Goal: Communication & Community: Answer question/provide support

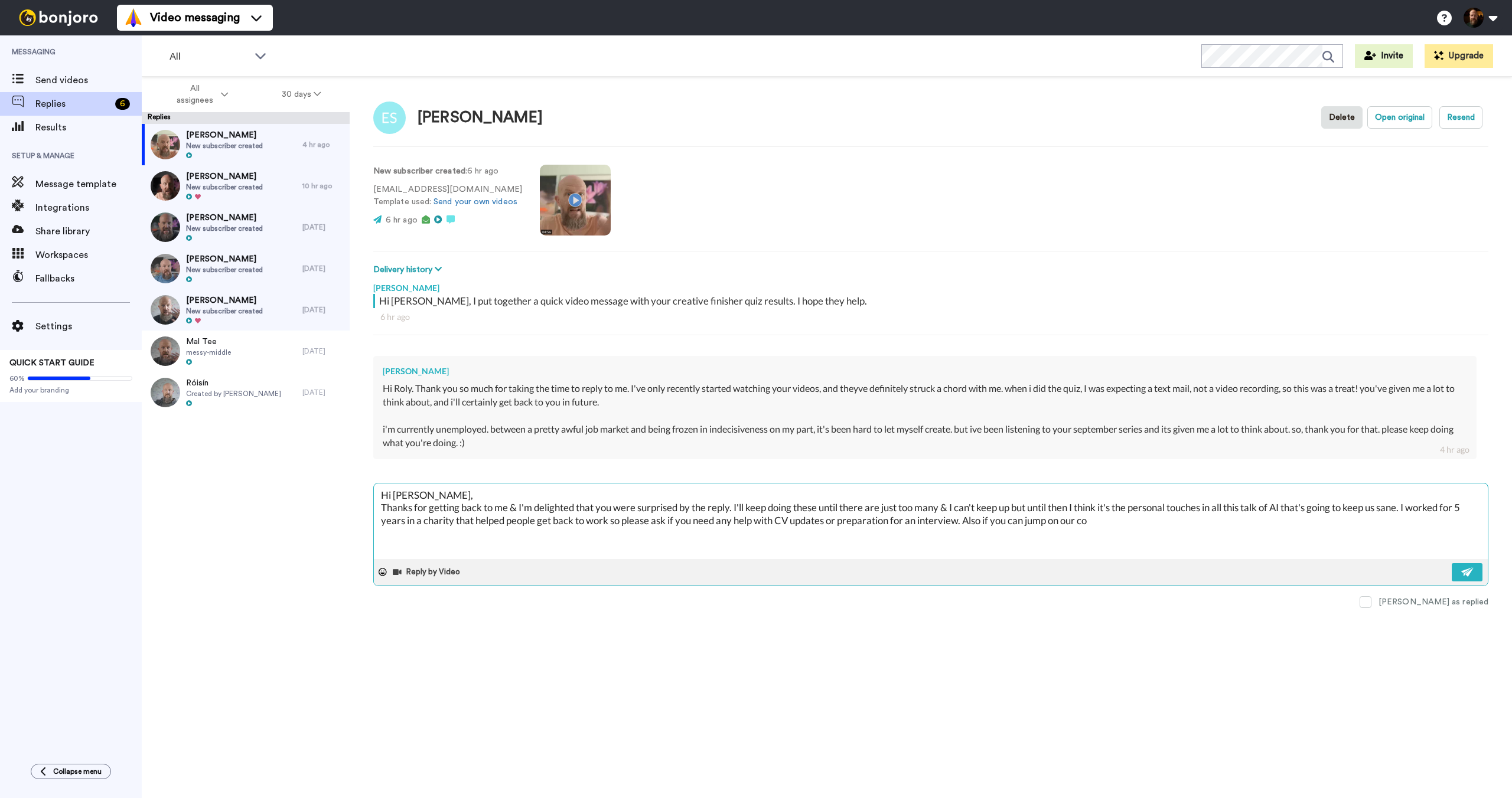
type textarea "x"
click at [965, 519] on textarea "Hi [PERSON_NAME], Thanks for getting back to me & I'm delighted that you were s…" at bounding box center [930, 521] width 1114 height 75
type textarea "Hi [PERSON_NAME], Thanks for getting back to me & I'm delighted that you were s…"
type textarea "x"
type textarea "Hi [PERSON_NAME], Thanks for getting back to me & I'm delighted that you were s…"
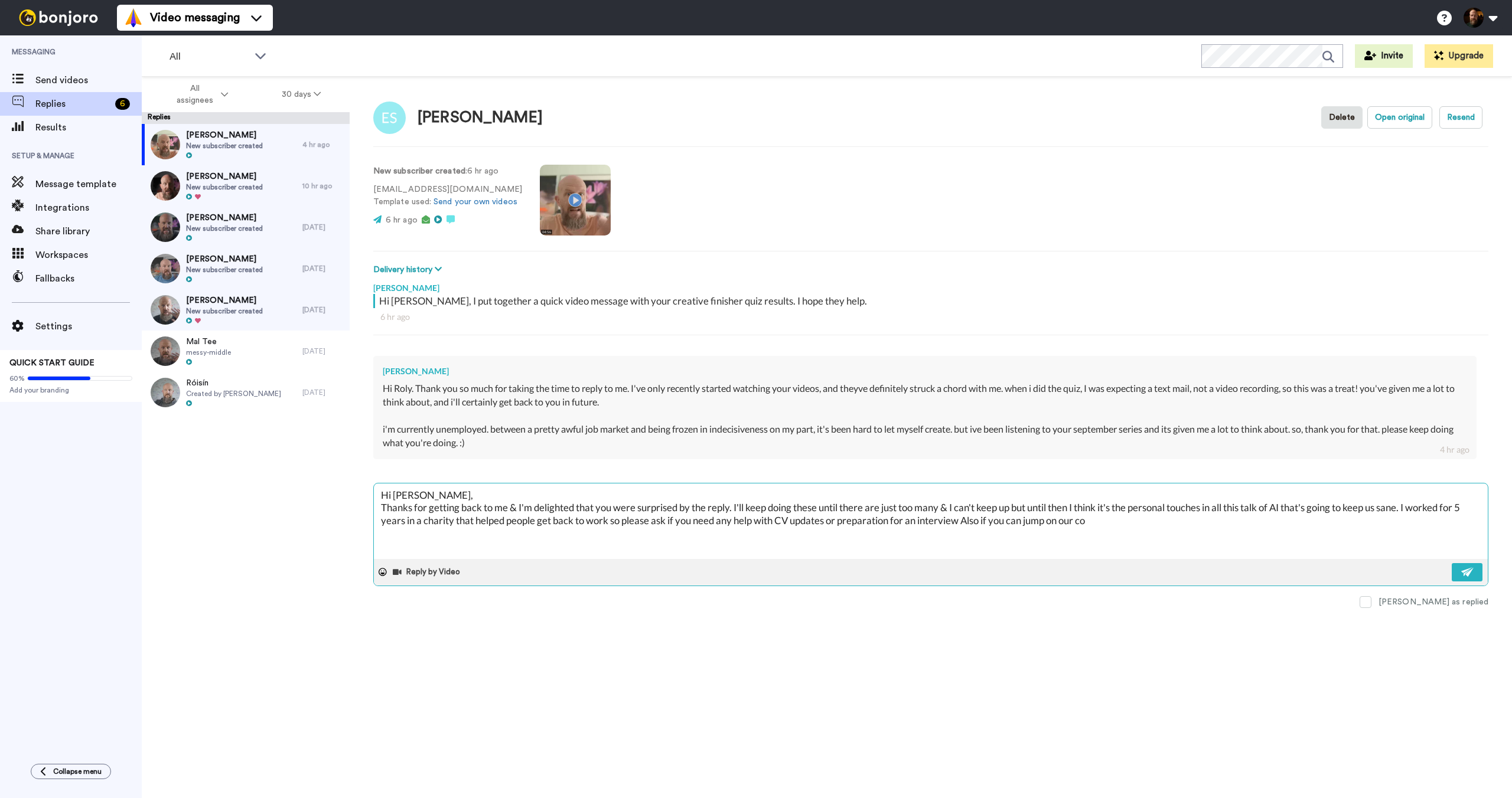
type textarea "x"
type textarea "Hi [PERSON_NAME], Thanks for getting back to me & I'm delighted that you were s…"
type textarea "x"
type textarea "Hi [PERSON_NAME], Thanks for getting back to me & I'm delighted that you were s…"
type textarea "x"
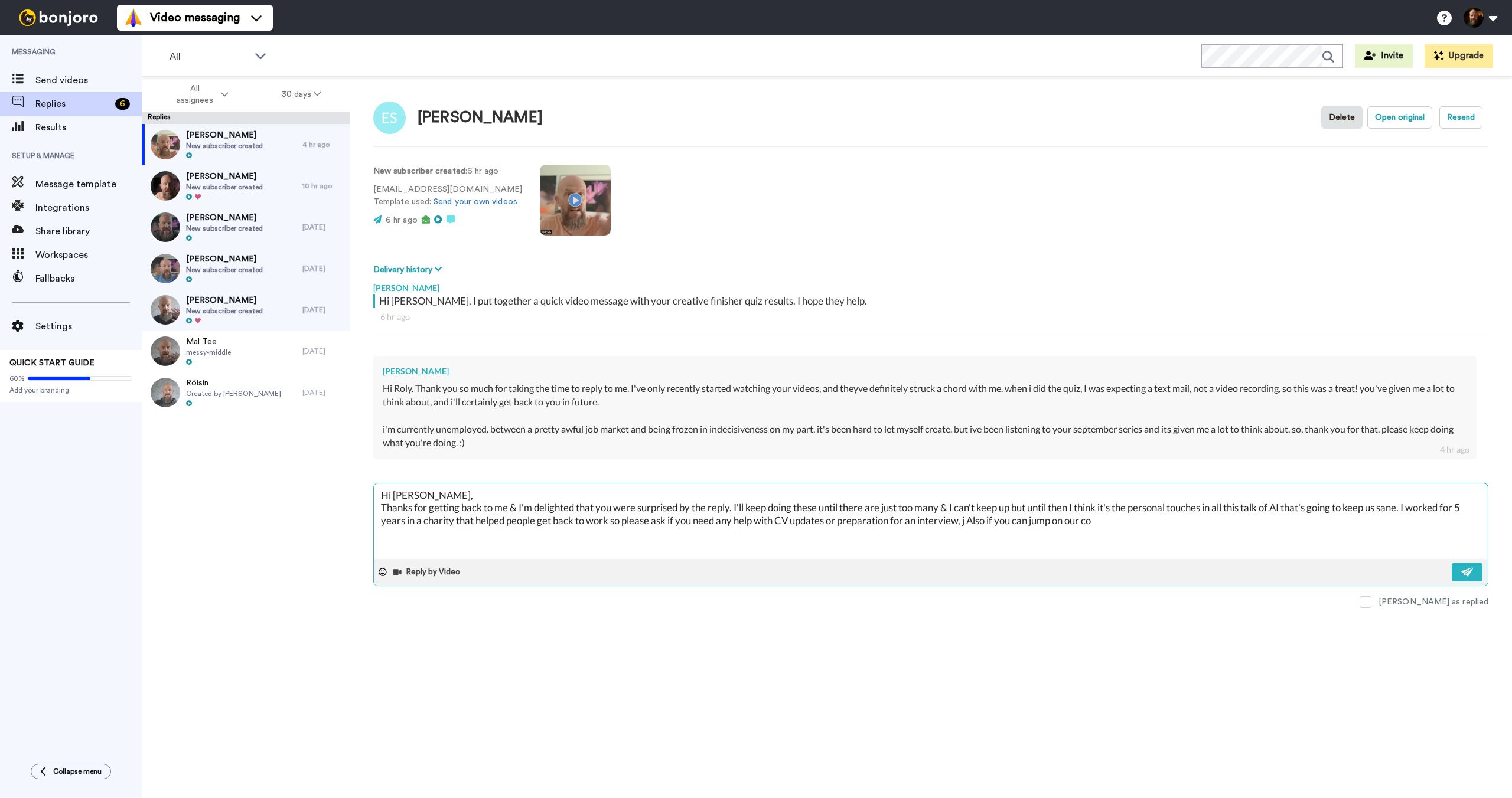
type textarea "Hi [PERSON_NAME], Thanks for getting back to me & I'm delighted that you were s…"
type textarea "x"
type textarea "Hi [PERSON_NAME], Thanks for getting back to me & I'm delighted that you were s…"
type textarea "x"
type textarea "Hi [PERSON_NAME], Thanks for getting back to me & I'm delighted that you were s…"
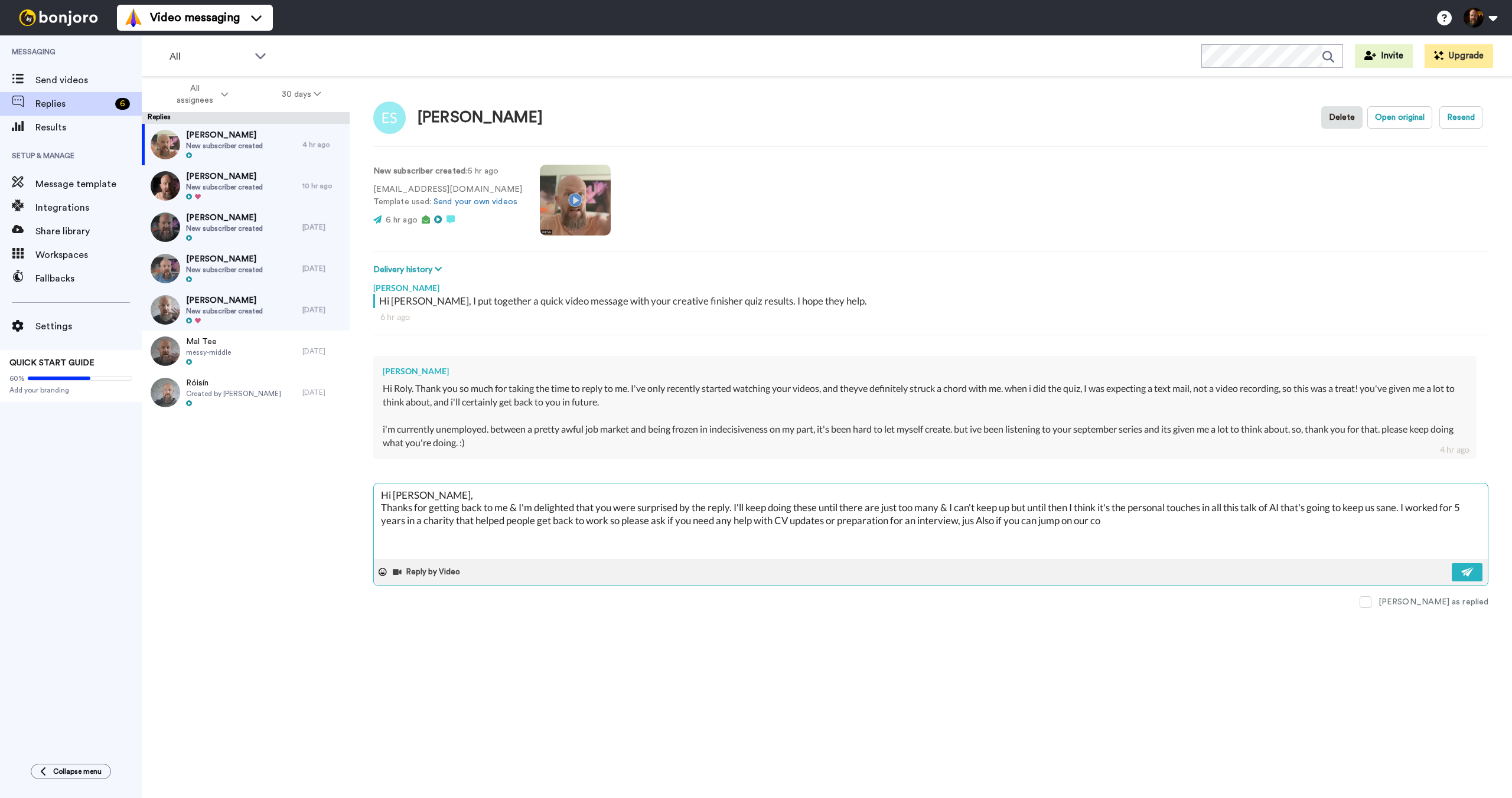
type textarea "x"
type textarea "Hi [PERSON_NAME], Thanks for getting back to me & I'm delighted that you were s…"
type textarea "x"
type textarea "Hi [PERSON_NAME], Thanks for getting back to me & I'm delighted that you were s…"
type textarea "x"
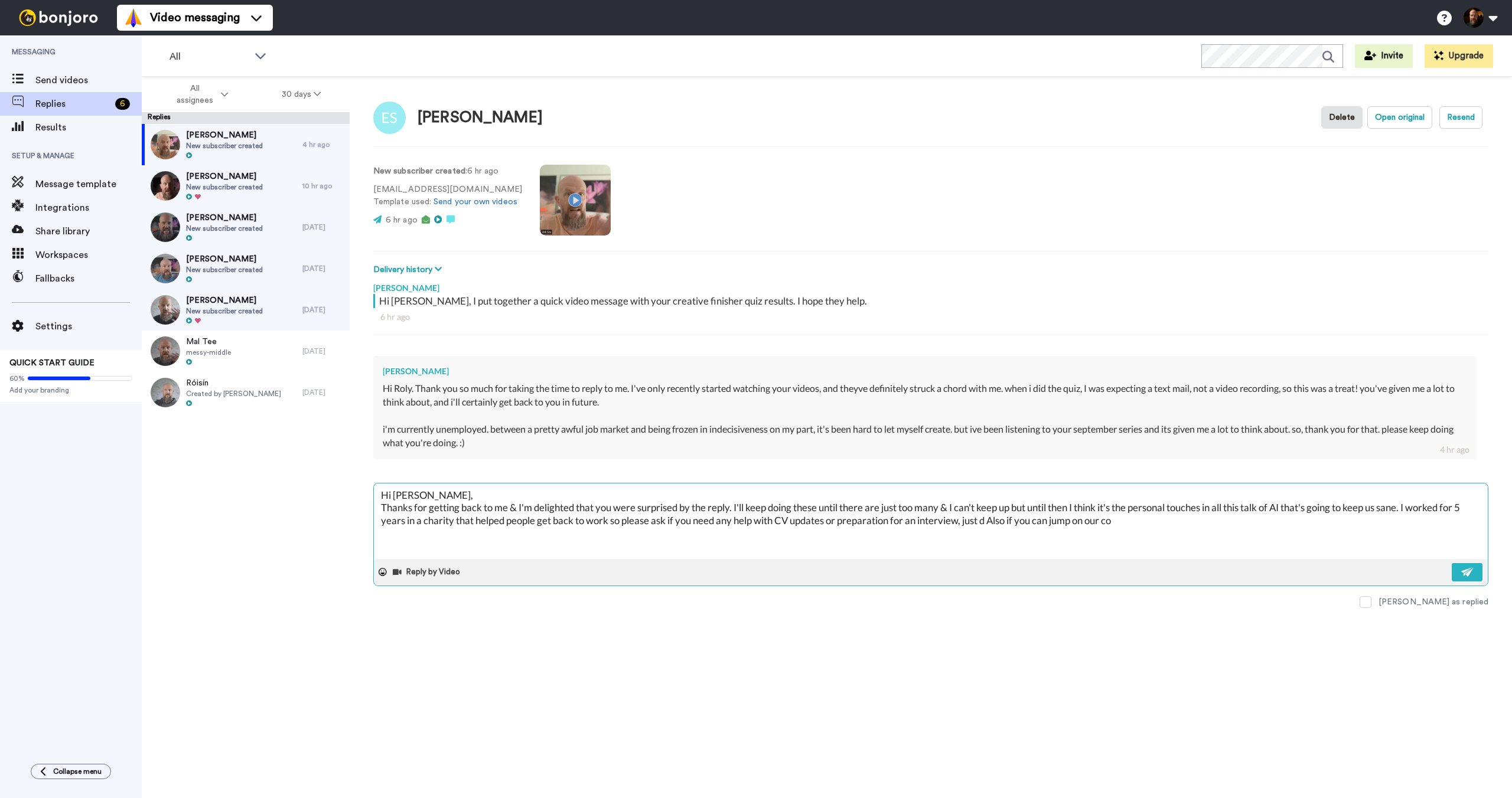
type textarea "Hi [PERSON_NAME], Thanks for getting back to me & I'm delighted that you were s…"
type textarea "x"
type textarea "Hi [PERSON_NAME], Thanks for getting back to me & I'm delighted that you were s…"
type textarea "x"
type textarea "Hi [PERSON_NAME], Thanks for getting back to me & I'm delighted that you were s…"
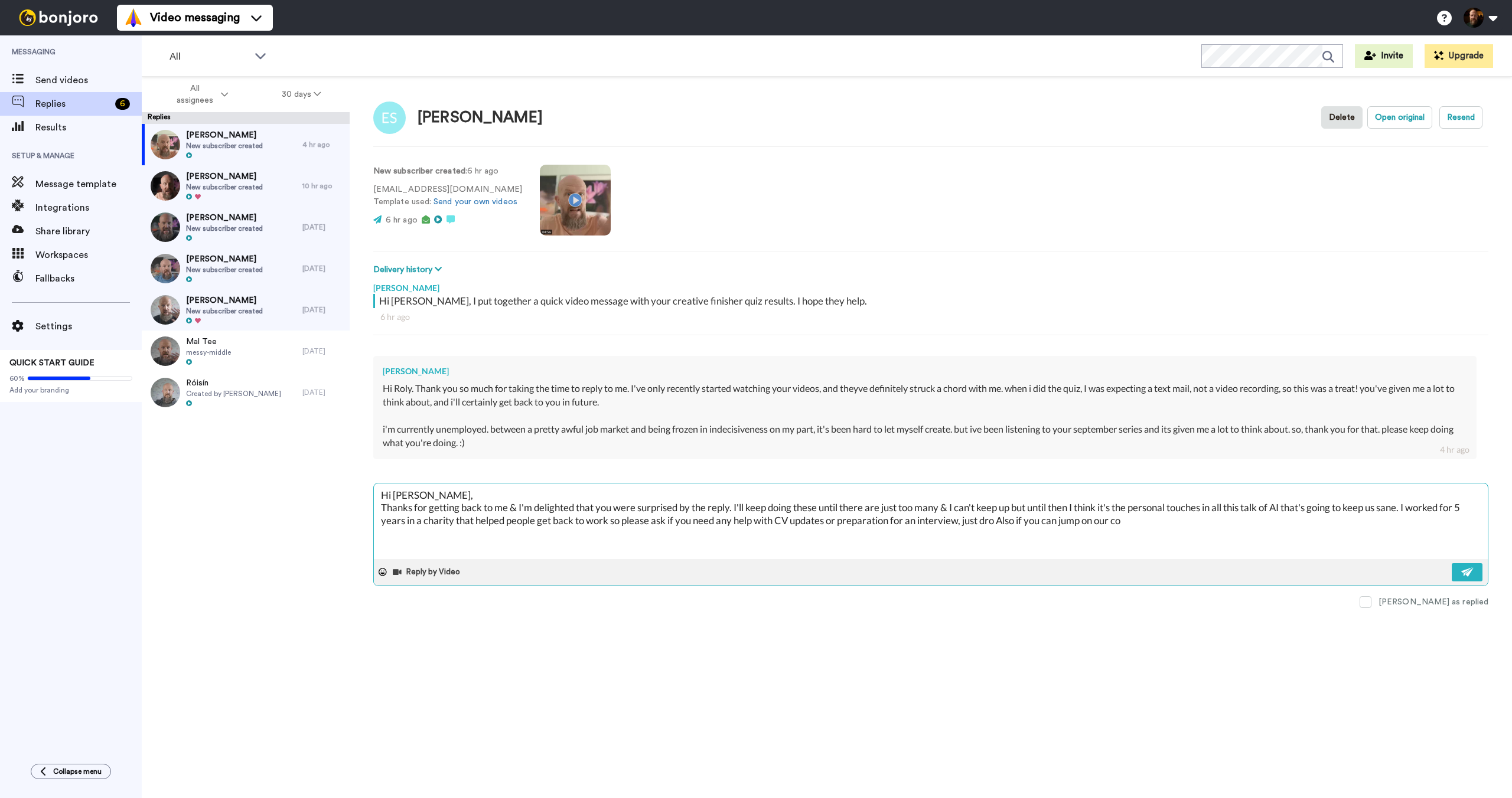
type textarea "x"
type textarea "Hi [PERSON_NAME], Thanks for getting back to me & I'm delighted that you were s…"
type textarea "x"
type textarea "Hi [PERSON_NAME], Thanks for getting back to me & I'm delighted that you were s…"
type textarea "x"
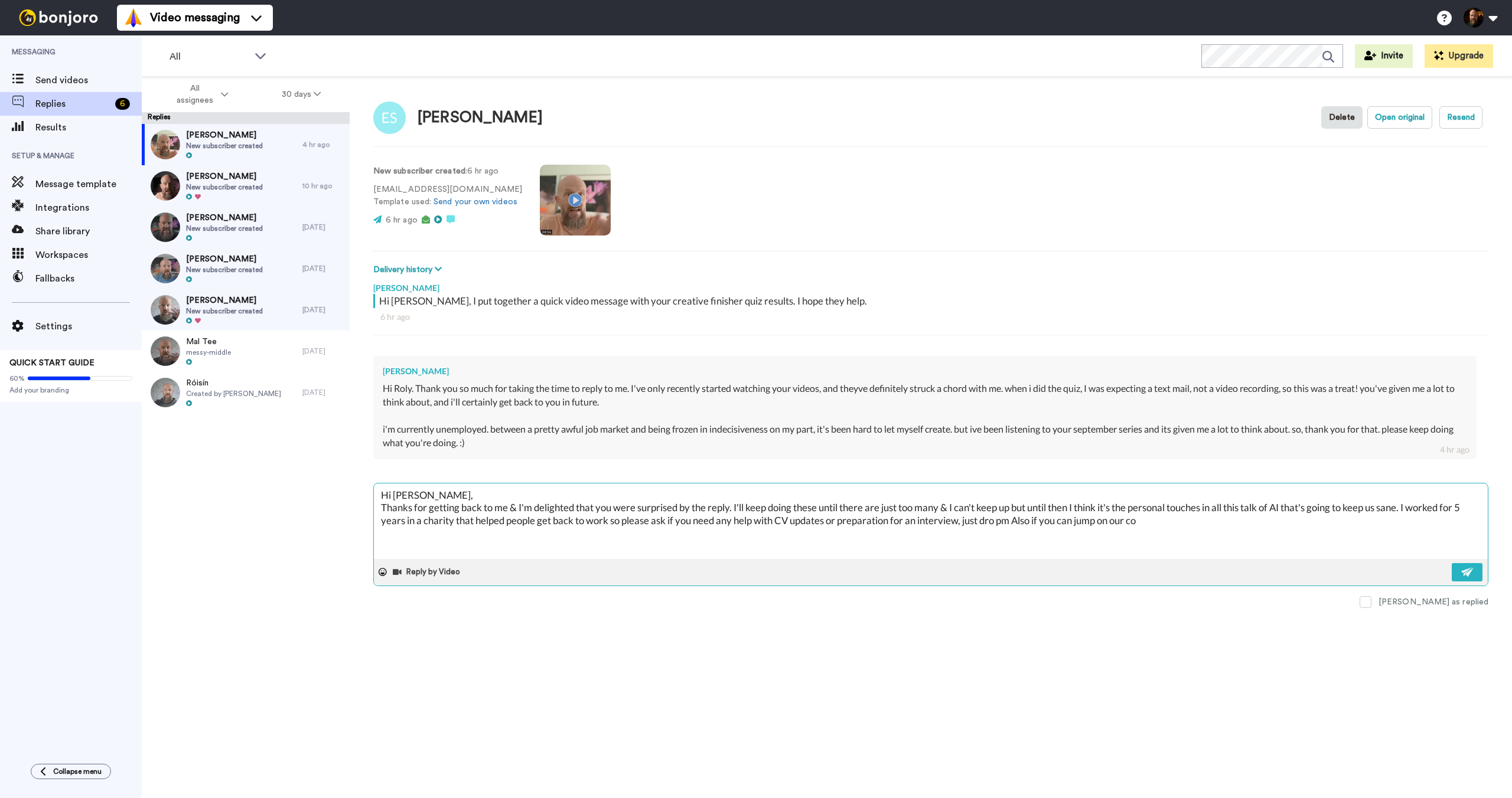
type textarea "Hi [PERSON_NAME], Thanks for getting back to me & I'm delighted that you were s…"
type textarea "x"
type textarea "Hi [PERSON_NAME], Thanks for getting back to me & I'm delighted that you were s…"
type textarea "x"
type textarea "Hi [PERSON_NAME], Thanks for getting back to me & I'm delighted that you were s…"
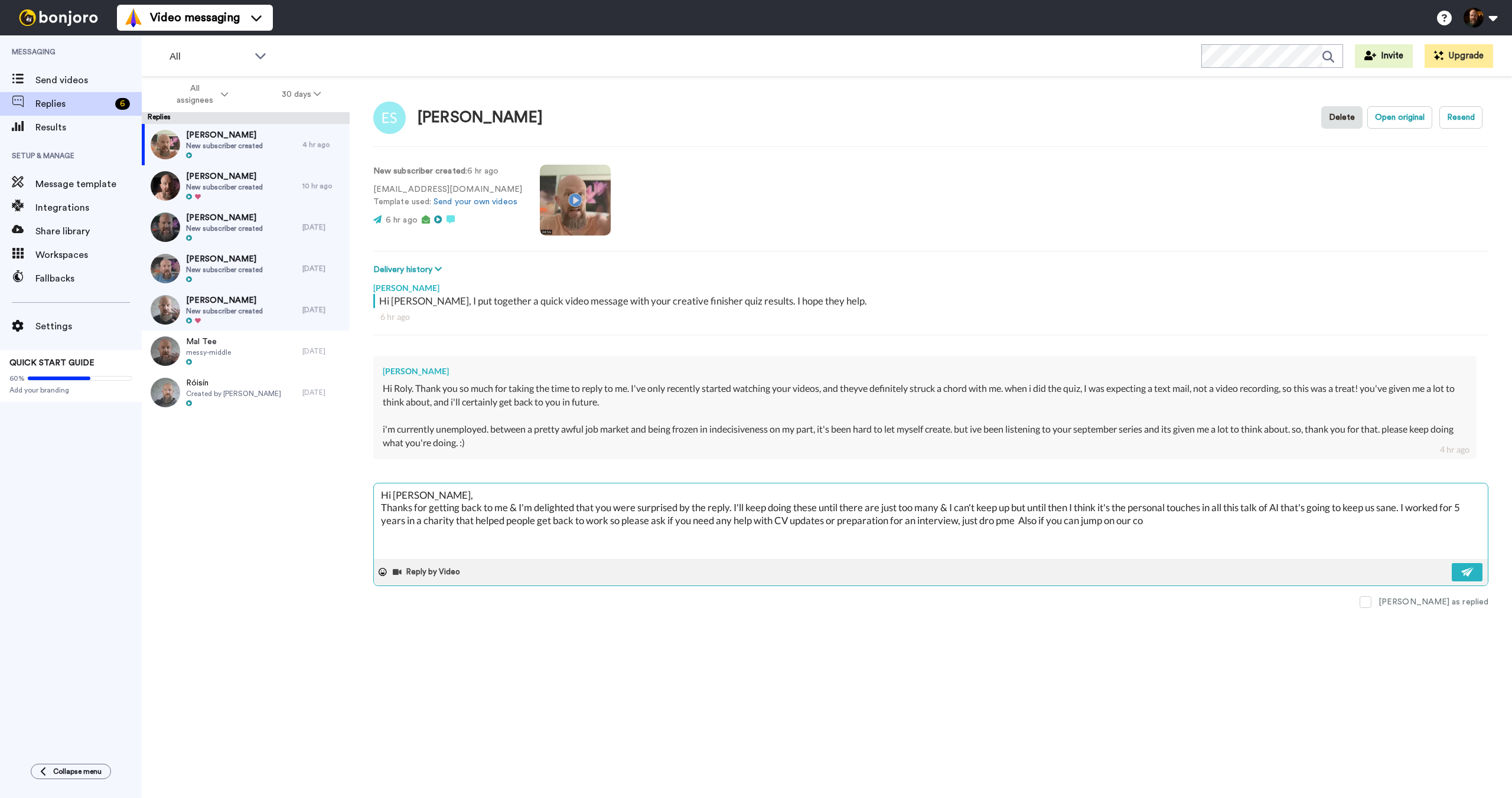
type textarea "x"
type textarea "Hi [PERSON_NAME], Thanks for getting back to me & I'm delighted that you were s…"
type textarea "x"
type textarea "Hi [PERSON_NAME], Thanks for getting back to me & I'm delighted that you were s…"
type textarea "x"
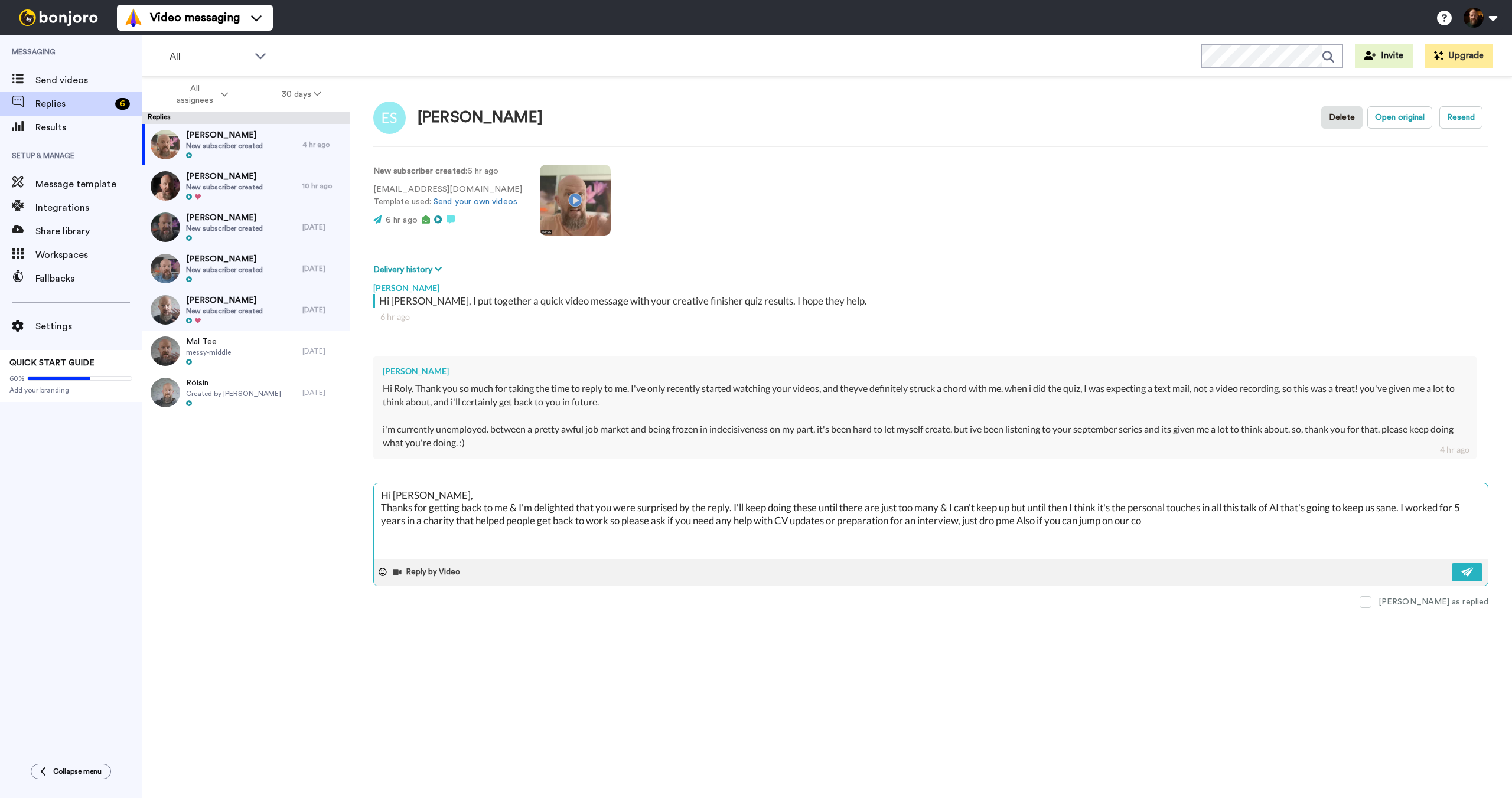
type textarea "Hi [PERSON_NAME], Thanks for getting back to me & I'm delighted that you were s…"
type textarea "x"
type textarea "Hi [PERSON_NAME], Thanks for getting back to me & I'm delighted that you were s…"
type textarea "x"
type textarea "Hi [PERSON_NAME], Thanks for getting back to me & I'm delighted that you were s…"
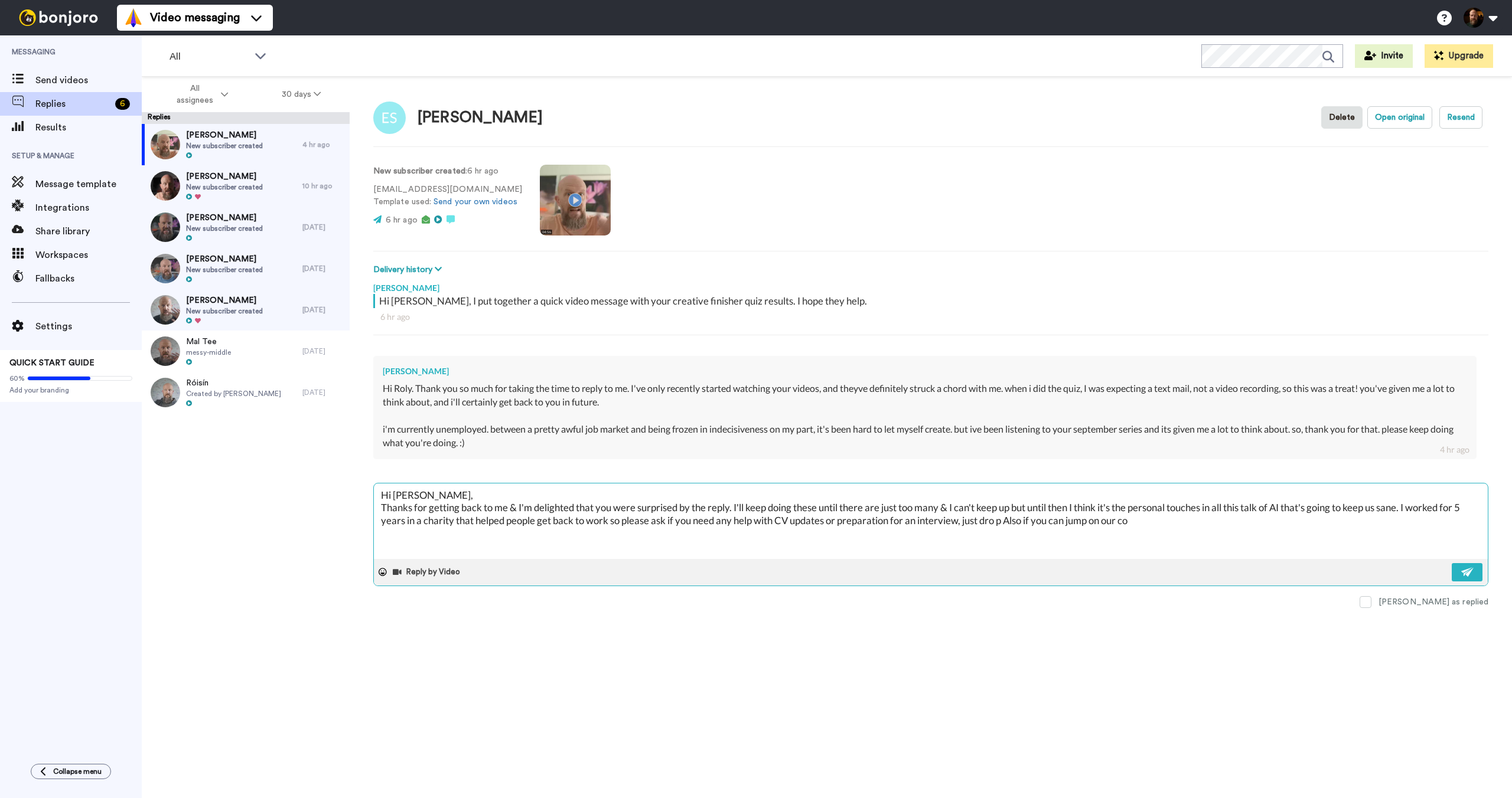
type textarea "x"
type textarea "Hi [PERSON_NAME], Thanks for getting back to me & I'm delighted that you were s…"
type textarea "x"
type textarea "Hi [PERSON_NAME], Thanks for getting back to me & I'm delighted that you were s…"
type textarea "x"
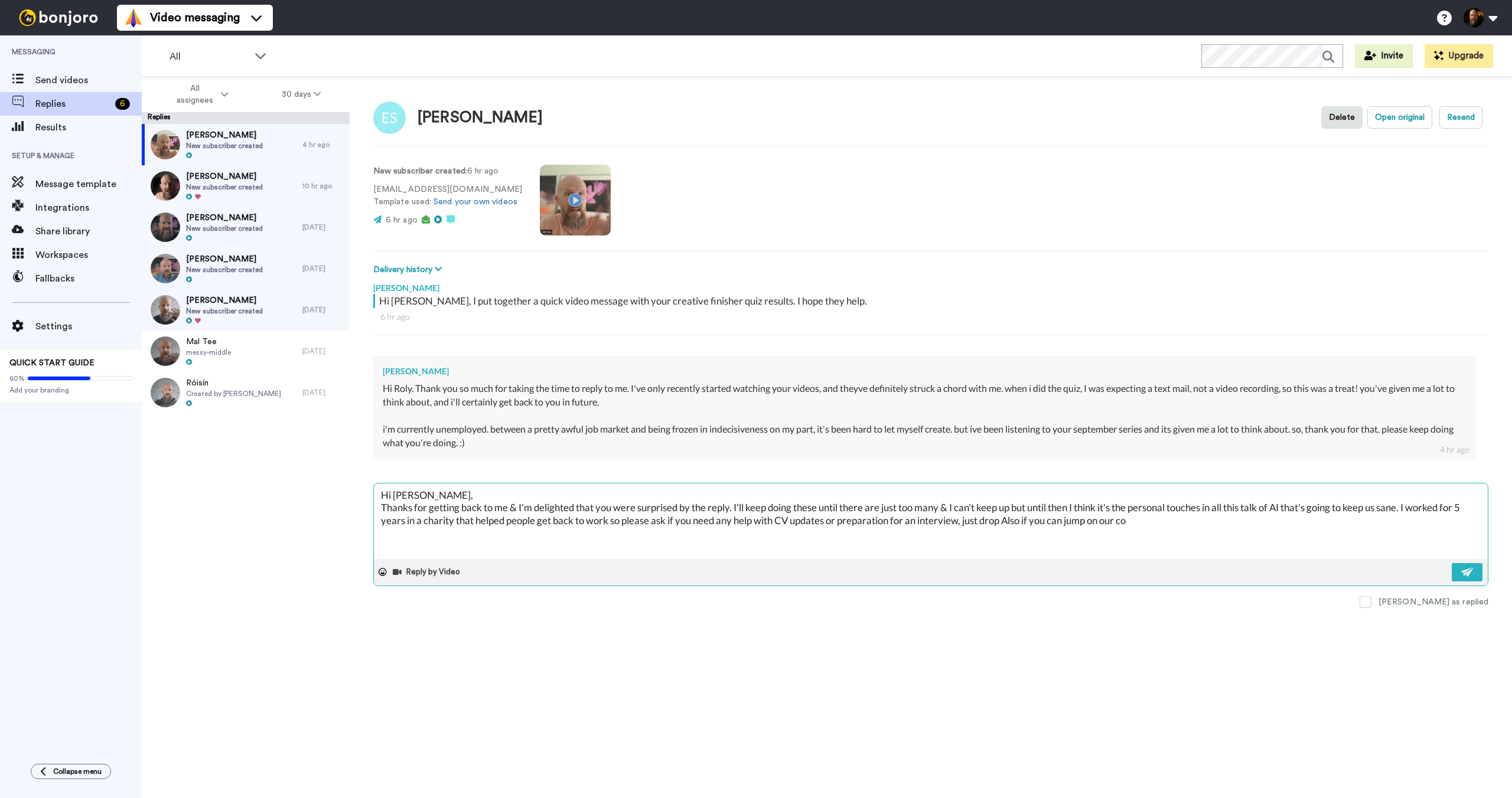
type textarea "Hi [PERSON_NAME], Thanks for getting back to me & I'm delighted that you were s…"
type textarea "x"
type textarea "Hi [PERSON_NAME], Thanks for getting back to me & I'm delighted that you were s…"
type textarea "x"
type textarea "Hi [PERSON_NAME], Thanks for getting back to me & I'm delighted that you were s…"
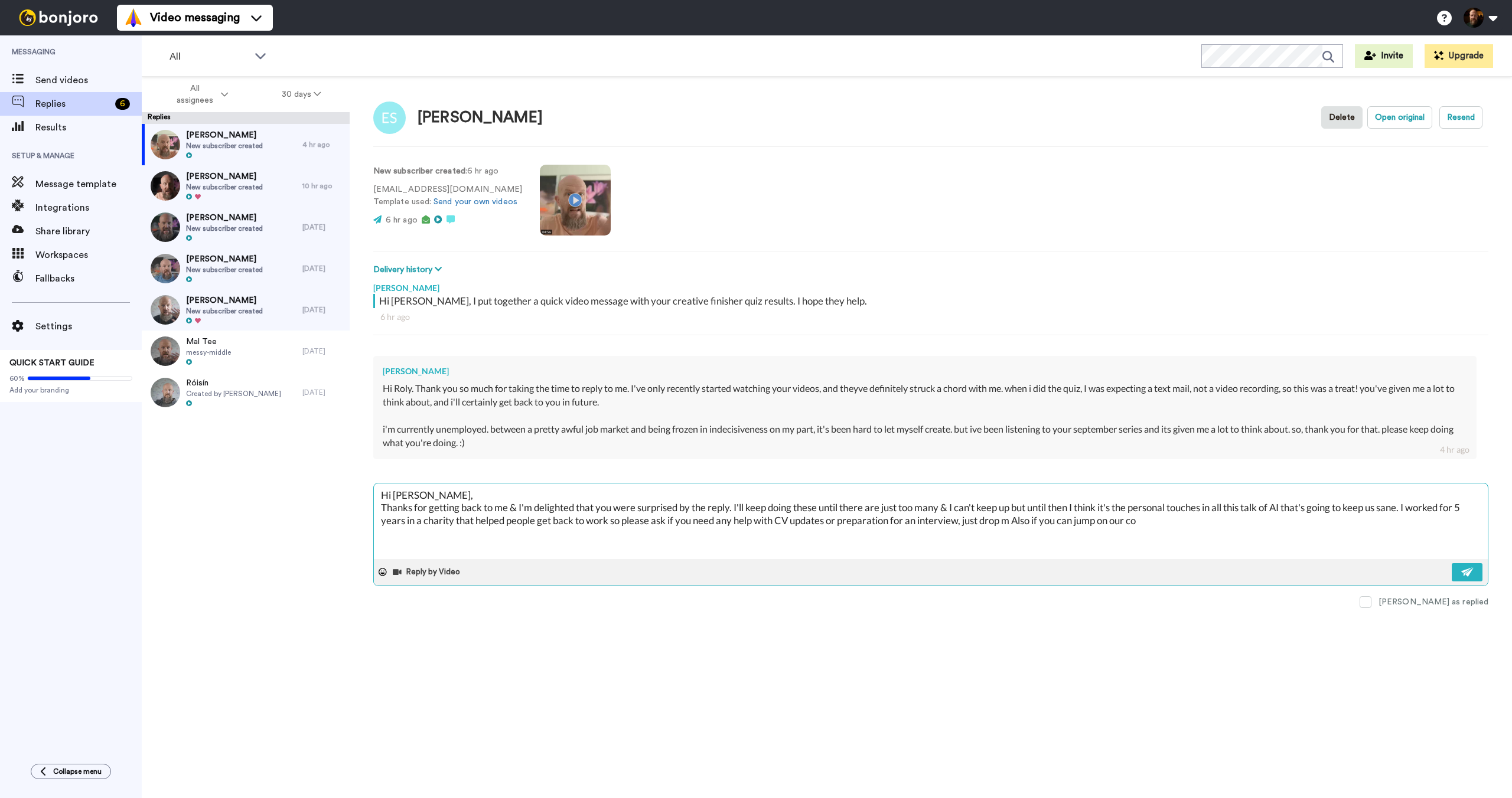
type textarea "x"
type textarea "Hi [PERSON_NAME], Thanks for getting back to me & I'm delighted that you were s…"
type textarea "x"
type textarea "Hi [PERSON_NAME], Thanks for getting back to me & I'm delighted that you were s…"
type textarea "x"
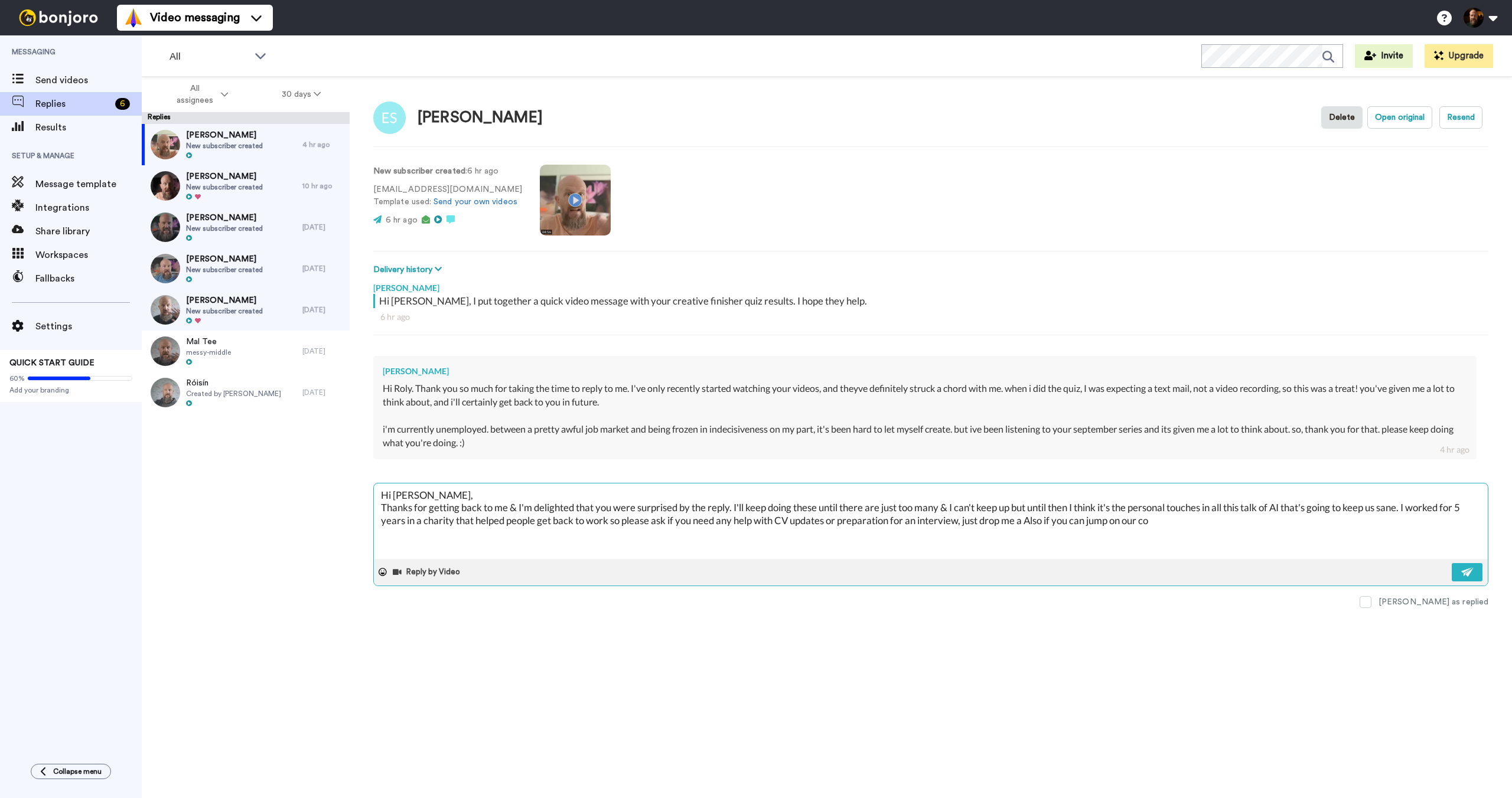
type textarea "Hi [PERSON_NAME], Thanks for getting back to me & I'm delighted that you were s…"
type textarea "x"
type textarea "Hi [PERSON_NAME], Thanks for getting back to me & I'm delighted that you were s…"
type textarea "x"
type textarea "Hi [PERSON_NAME], Thanks for getting back to me & I'm delighted that you were s…"
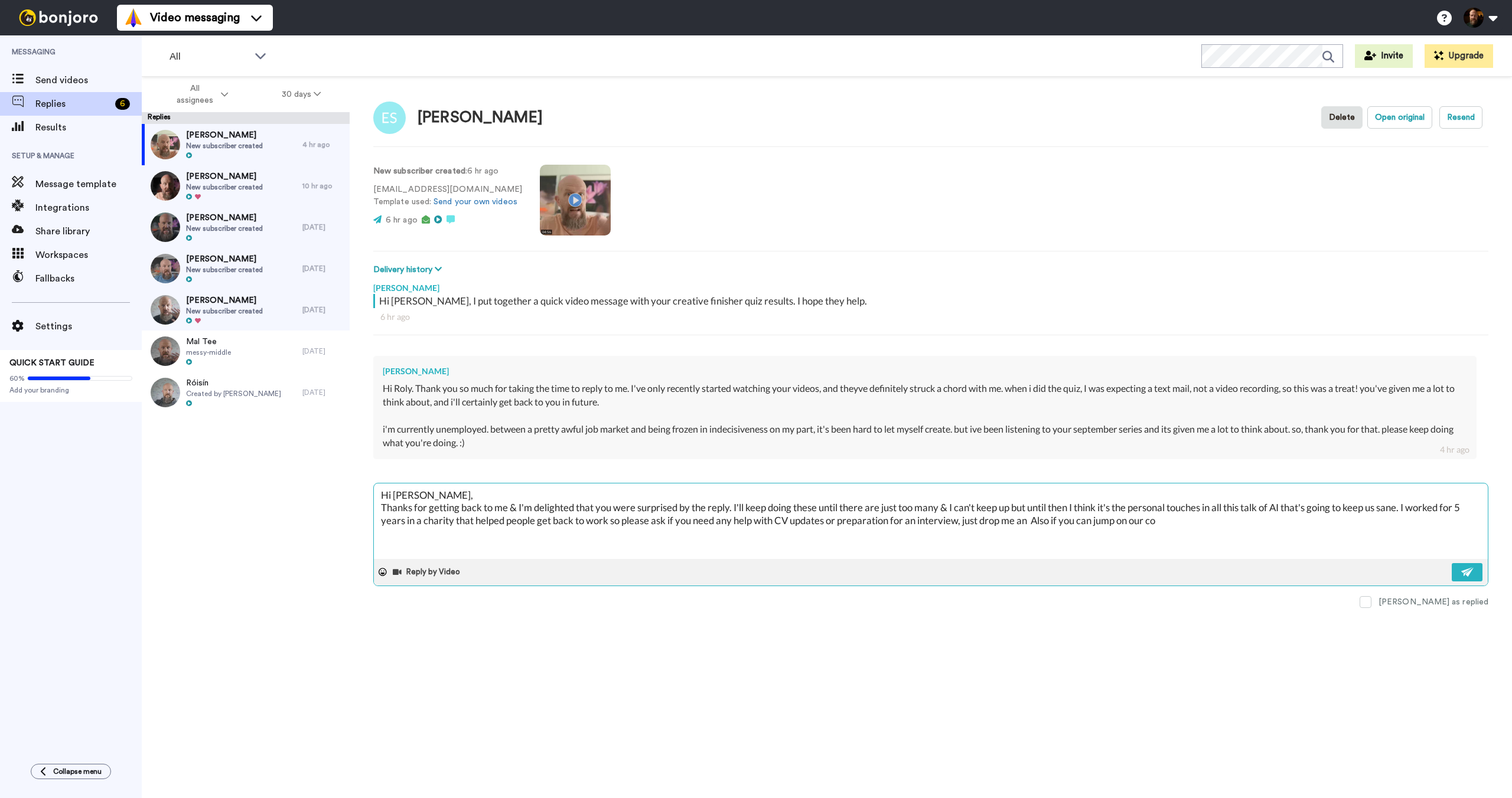
type textarea "x"
type textarea "Hi [PERSON_NAME], Thanks for getting back to me & I'm delighted that you were s…"
type textarea "x"
type textarea "Hi [PERSON_NAME], Thanks for getting back to me & I'm delighted that you were s…"
type textarea "x"
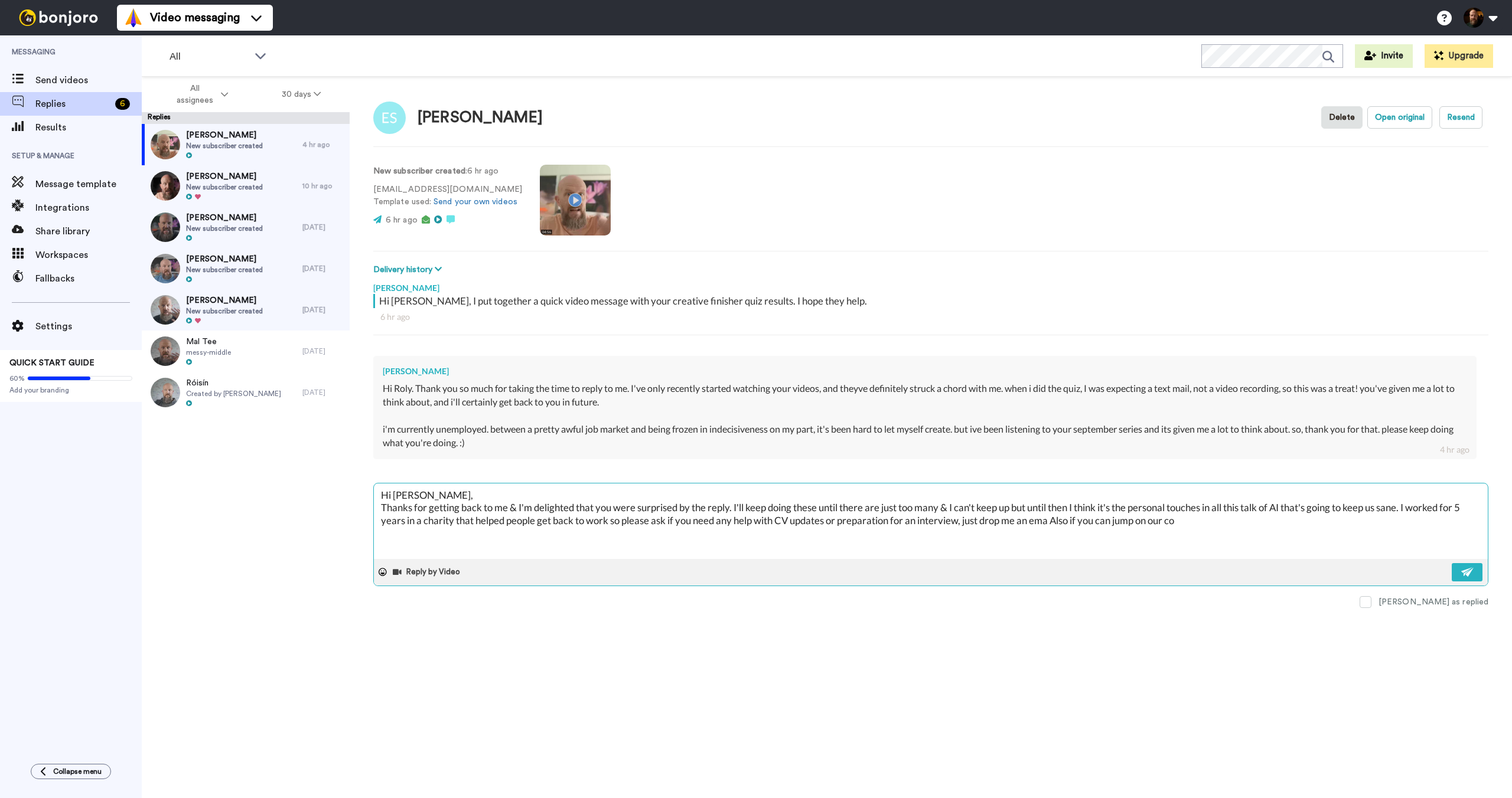
type textarea "Hi [PERSON_NAME], Thanks for getting back to me & I'm delighted that you were s…"
type textarea "x"
type textarea "Hi [PERSON_NAME], Thanks for getting back to me & I'm delighted that you were s…"
type textarea "x"
type textarea "Hi [PERSON_NAME], Thanks for getting back to me & I'm delighted that you were s…"
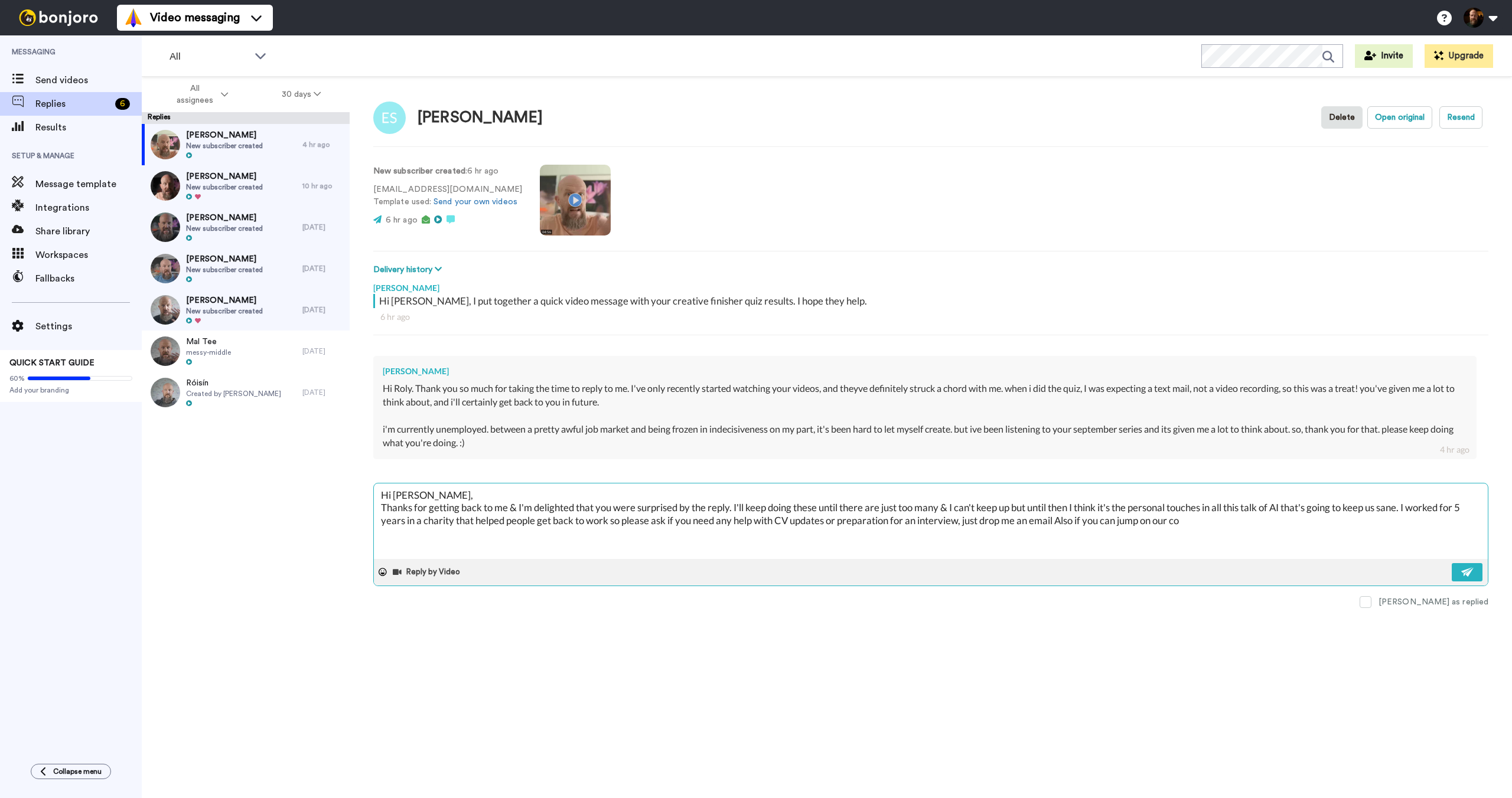
type textarea "x"
type textarea "Hi [PERSON_NAME], Thanks for getting back to me & I'm delighted that you were s…"
type textarea "x"
drag, startPoint x: 1189, startPoint y: 523, endPoint x: 1182, endPoint y: 522, distance: 7.1
click at [1182, 522] on textarea "Hi [PERSON_NAME], Thanks for getting back to me & I'm delighted that you were s…" at bounding box center [930, 521] width 1114 height 75
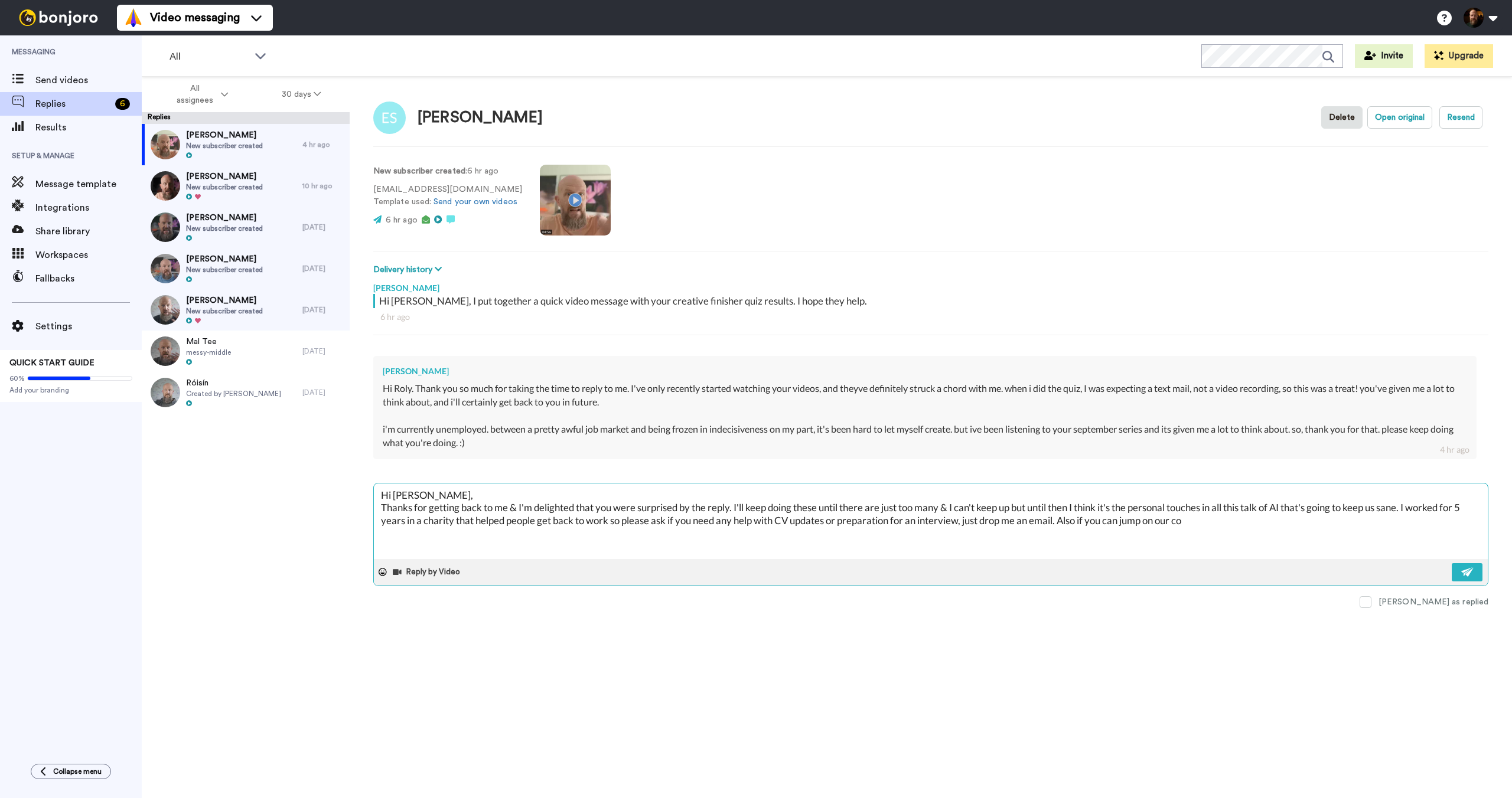
type textarea "Hi [PERSON_NAME], Thanks for getting back to me & I'm delighted that you were s…"
type textarea "x"
type textarea "Hi [PERSON_NAME], Thanks for getting back to me & I'm delighted that you were s…"
type textarea "x"
paste textarea "Creative Momentum Call"
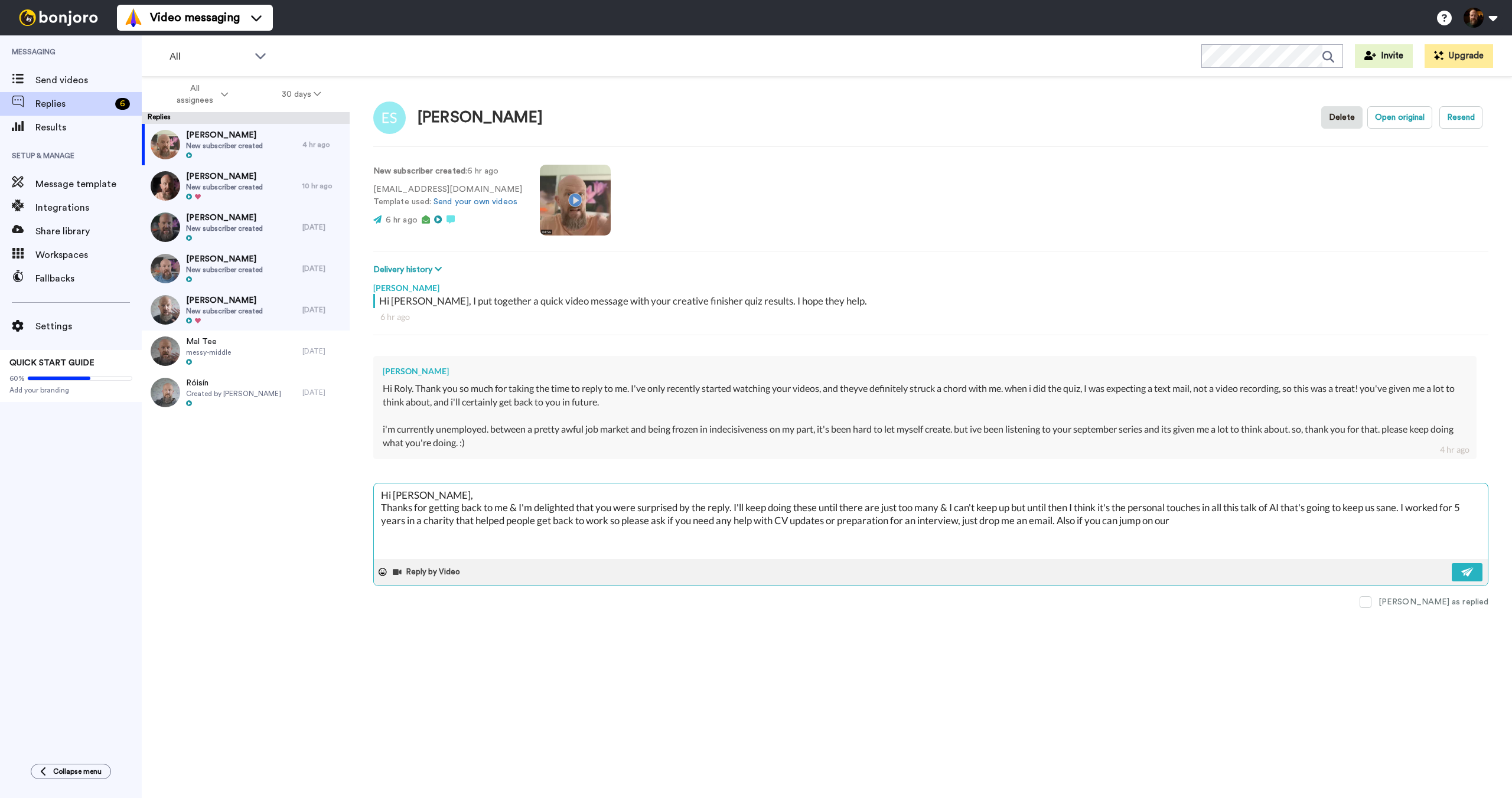
type textarea "Hi [PERSON_NAME], Thanks for getting back to me & I'm delighted that you were s…"
type textarea "x"
type textarea "Hi [PERSON_NAME], Thanks for getting back to me & I'm delighted that you were s…"
type textarea "x"
type textarea "Hi [PERSON_NAME], Thanks for getting back to me & I'm delighted that you were s…"
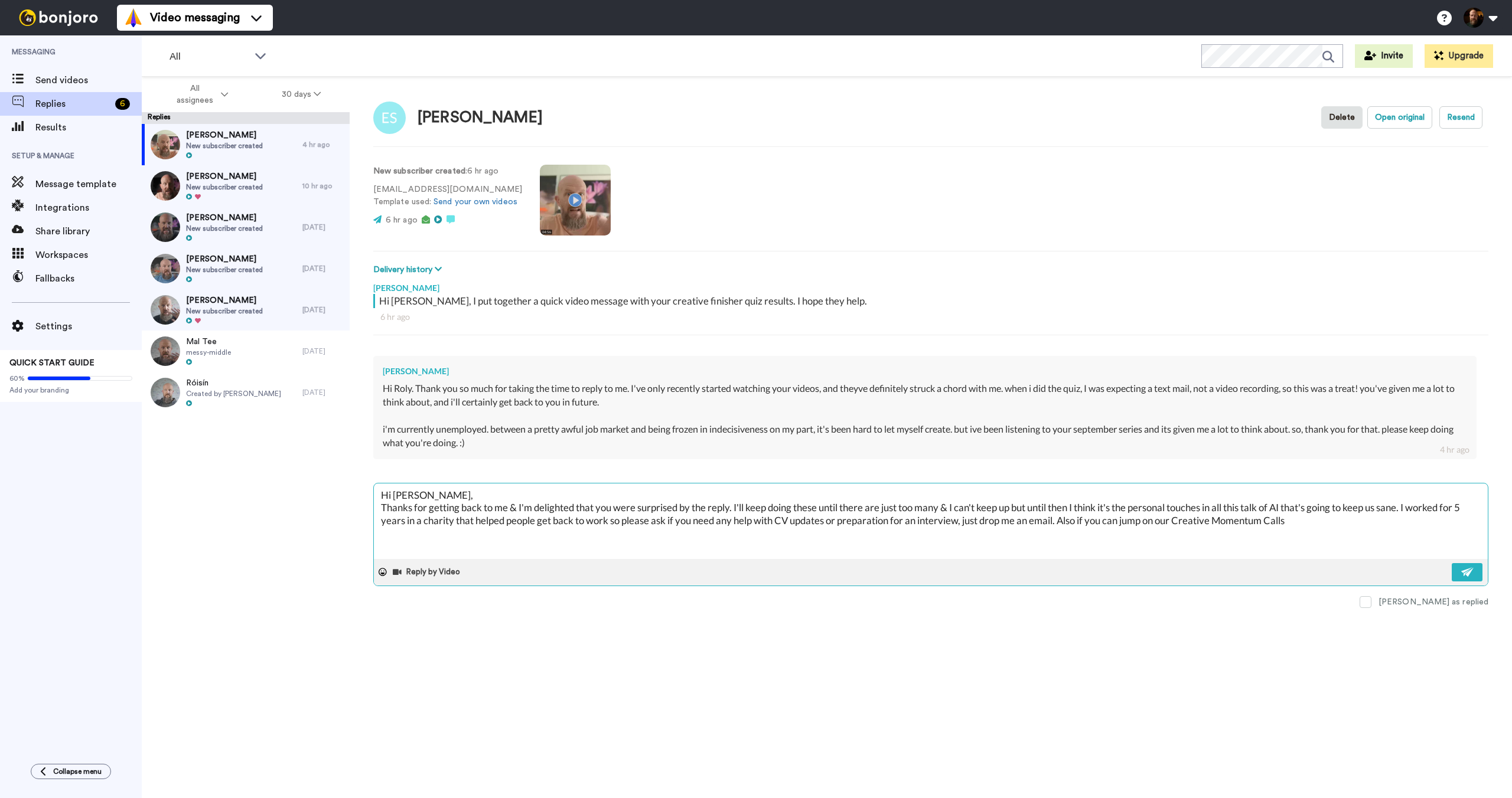
type textarea "x"
type textarea "Hi [PERSON_NAME], Thanks for getting back to me & I'm delighted that you were s…"
type textarea "x"
type textarea "Hi [PERSON_NAME], Thanks for getting back to me & I'm delighted that you were s…"
type textarea "x"
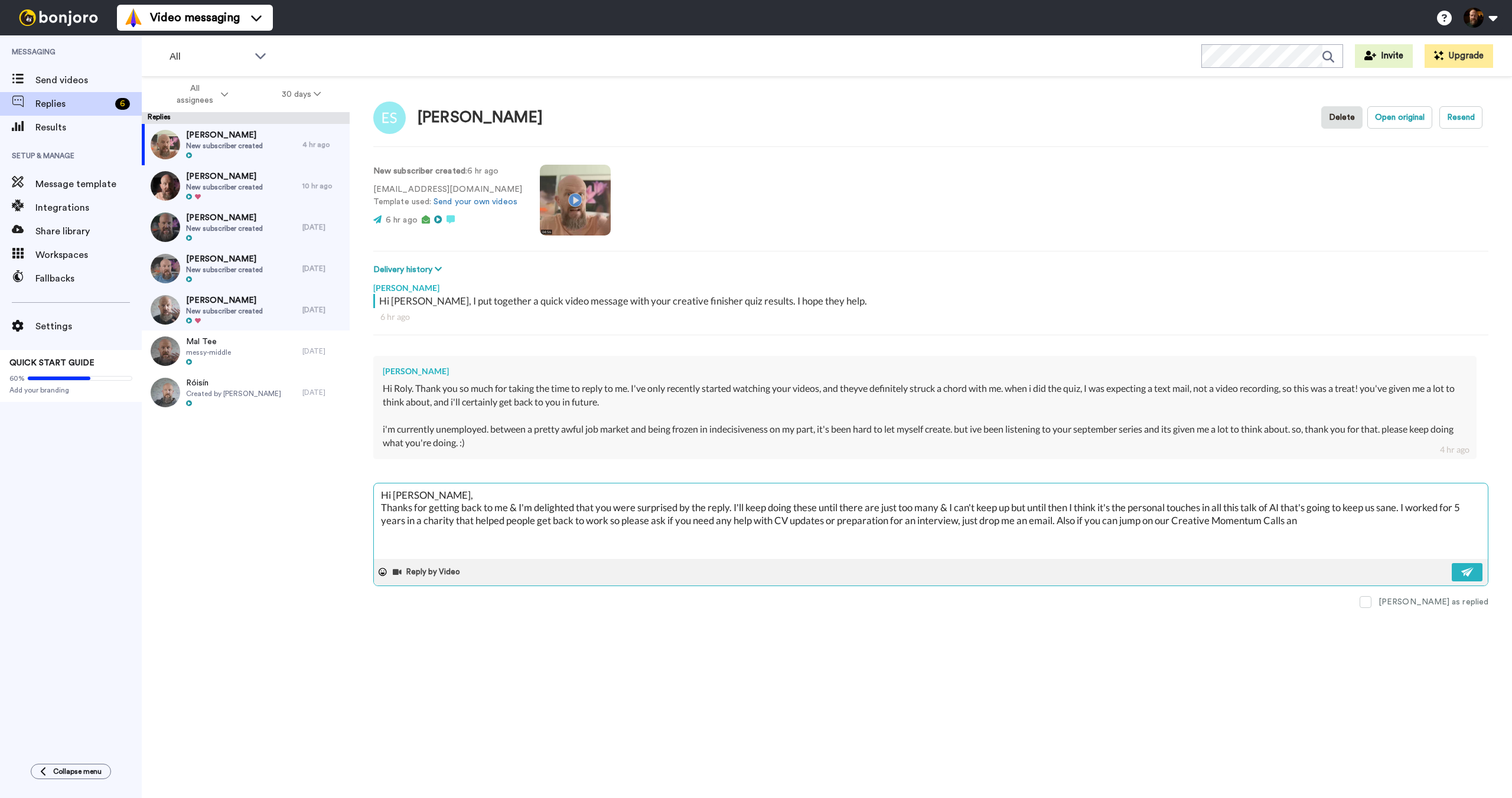
type textarea "Hi [PERSON_NAME], Thanks for getting back to me & I'm delighted that you were s…"
type textarea "x"
type textarea "Hi [PERSON_NAME], Thanks for getting back to me & I'm delighted that you were s…"
type textarea "x"
type textarea "Hi [PERSON_NAME], Thanks for getting back to me & I'm delighted that you were s…"
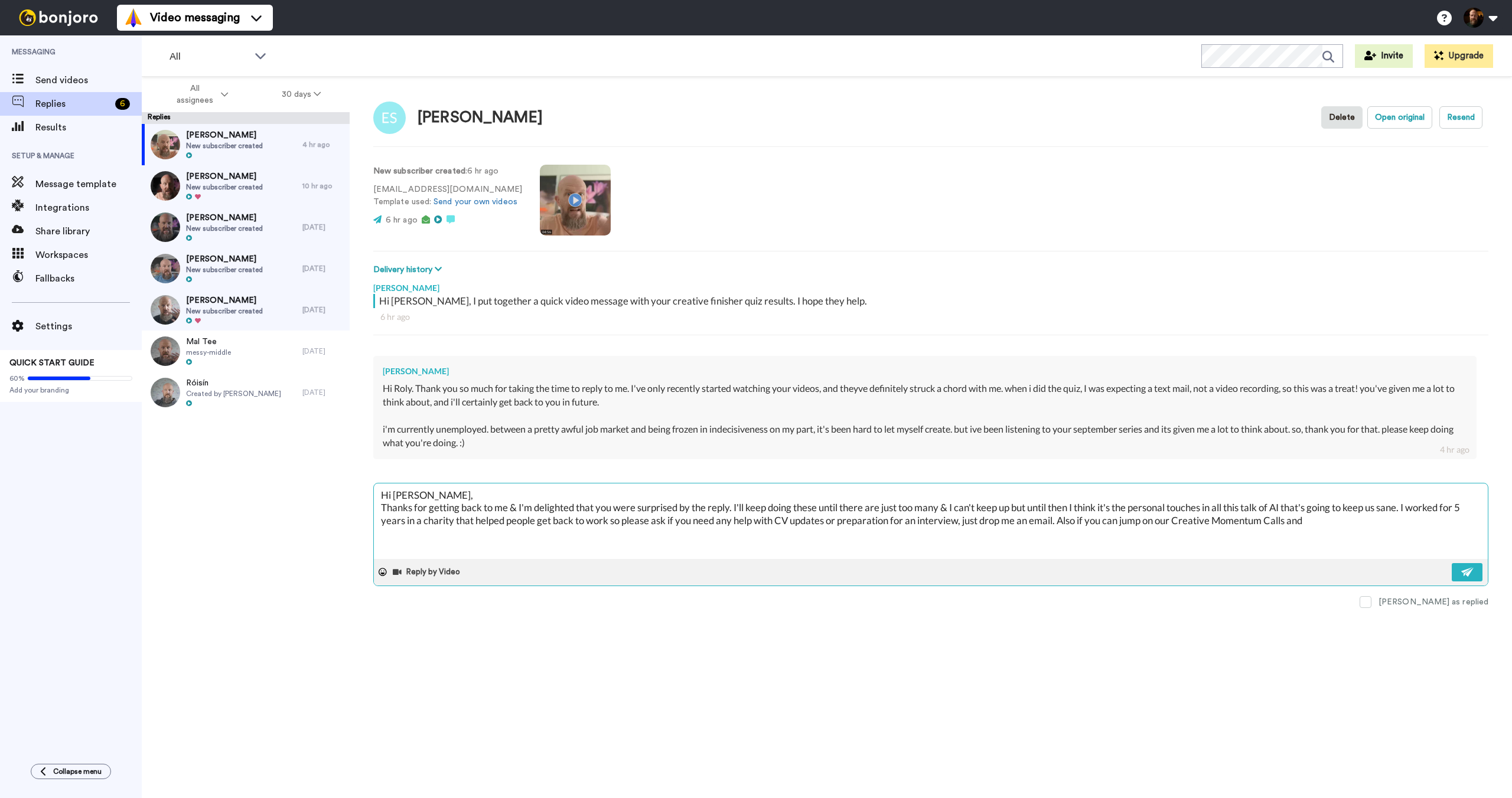
type textarea "x"
type textarea "Hi [PERSON_NAME], Thanks for getting back to me & I'm delighted that you were s…"
type textarea "x"
type textarea "Hi [PERSON_NAME], Thanks for getting back to me & I'm delighted that you were s…"
type textarea "x"
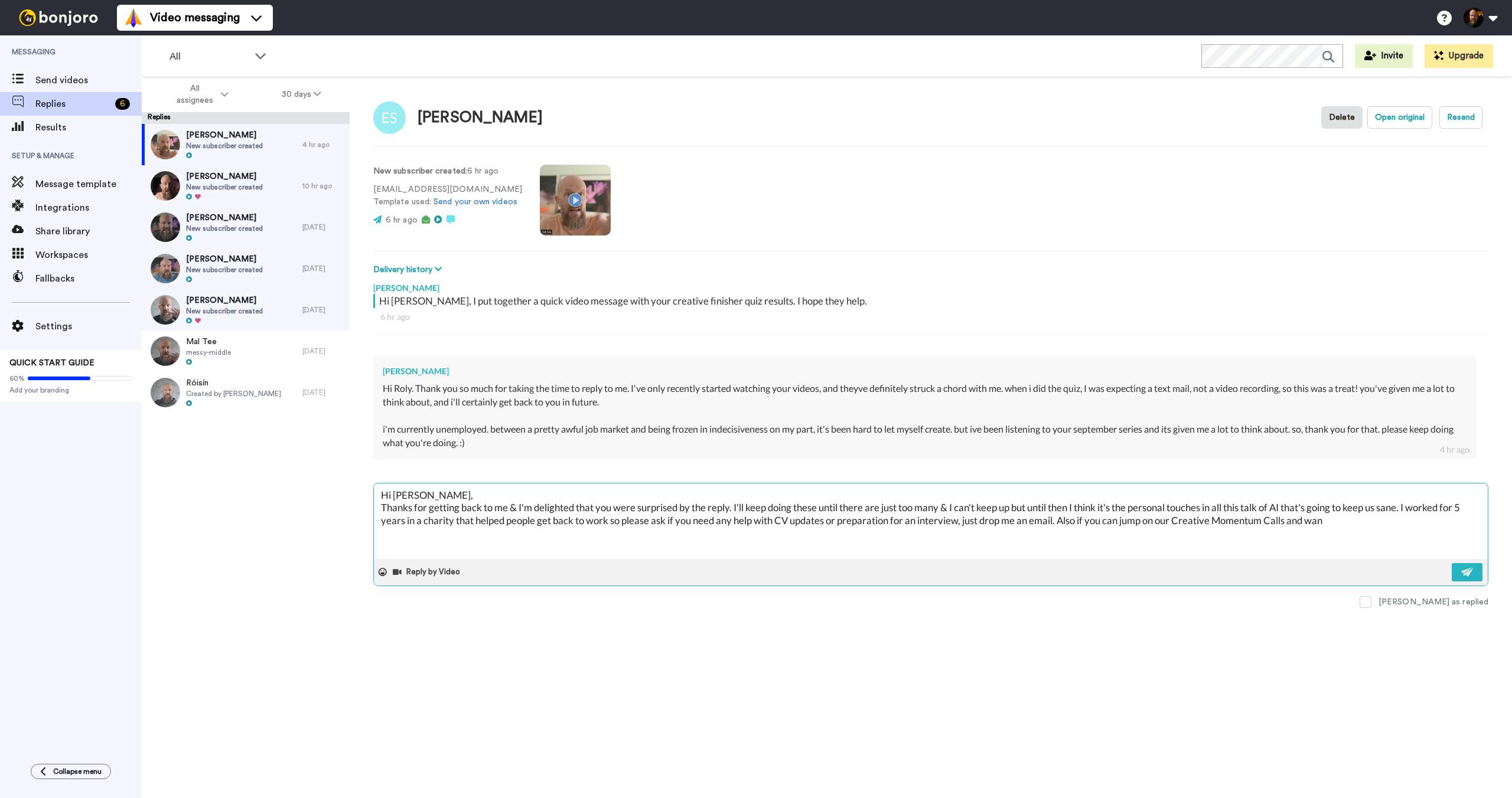
type textarea "Hi [PERSON_NAME], Thanks for getting back to me & I'm delighted that you were s…"
type textarea "x"
type textarea "Hi [PERSON_NAME], Thanks for getting back to me & I'm delighted that you were s…"
type textarea "x"
type textarea "Hi [PERSON_NAME], Thanks for getting back to me & I'm delighted that you were s…"
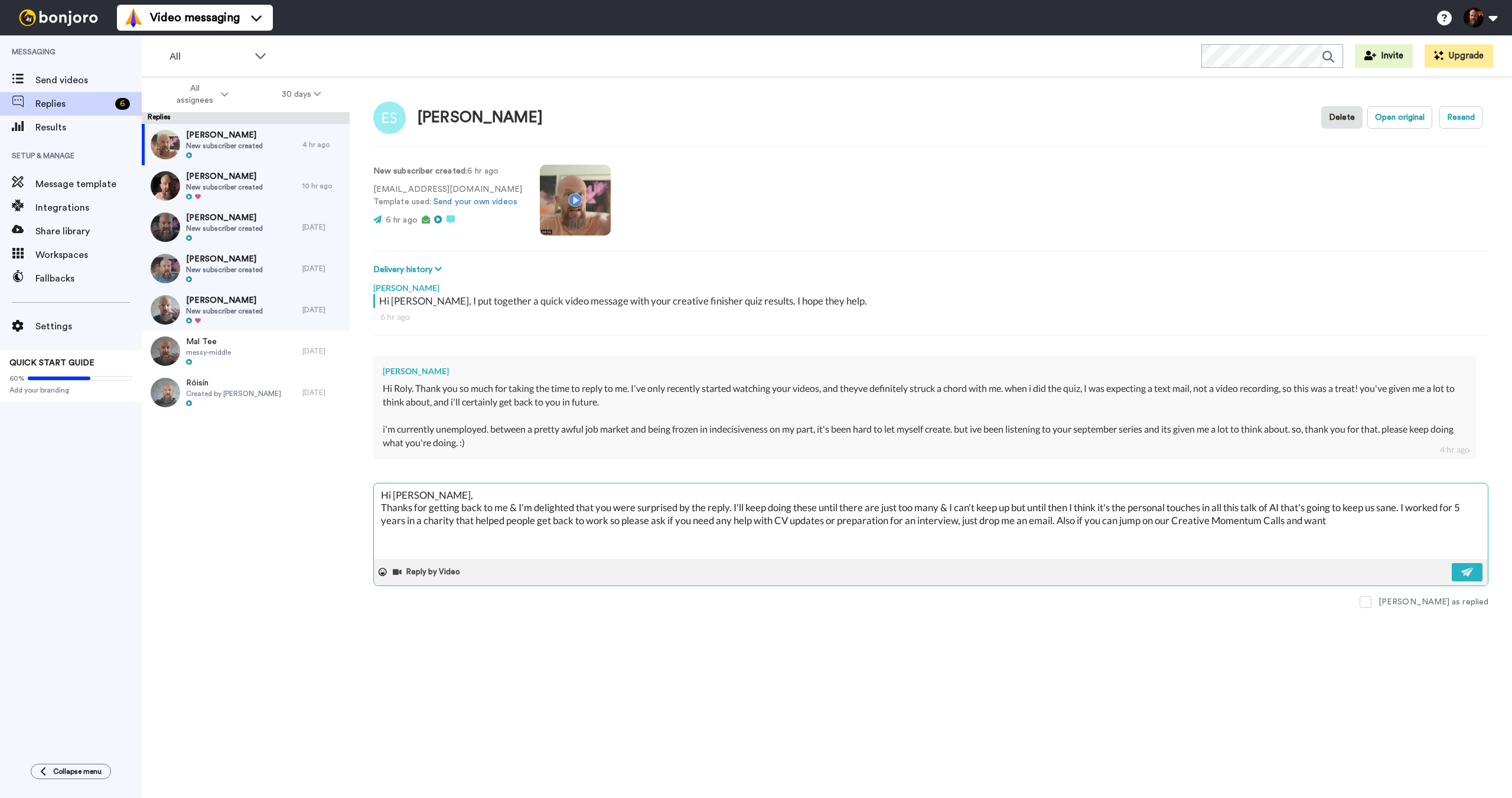
type textarea "x"
type textarea "Hi [PERSON_NAME], Thanks for getting back to me & I'm delighted that you were s…"
type textarea "x"
type textarea "Hi [PERSON_NAME], Thanks for getting back to me & I'm delighted that you were s…"
type textarea "x"
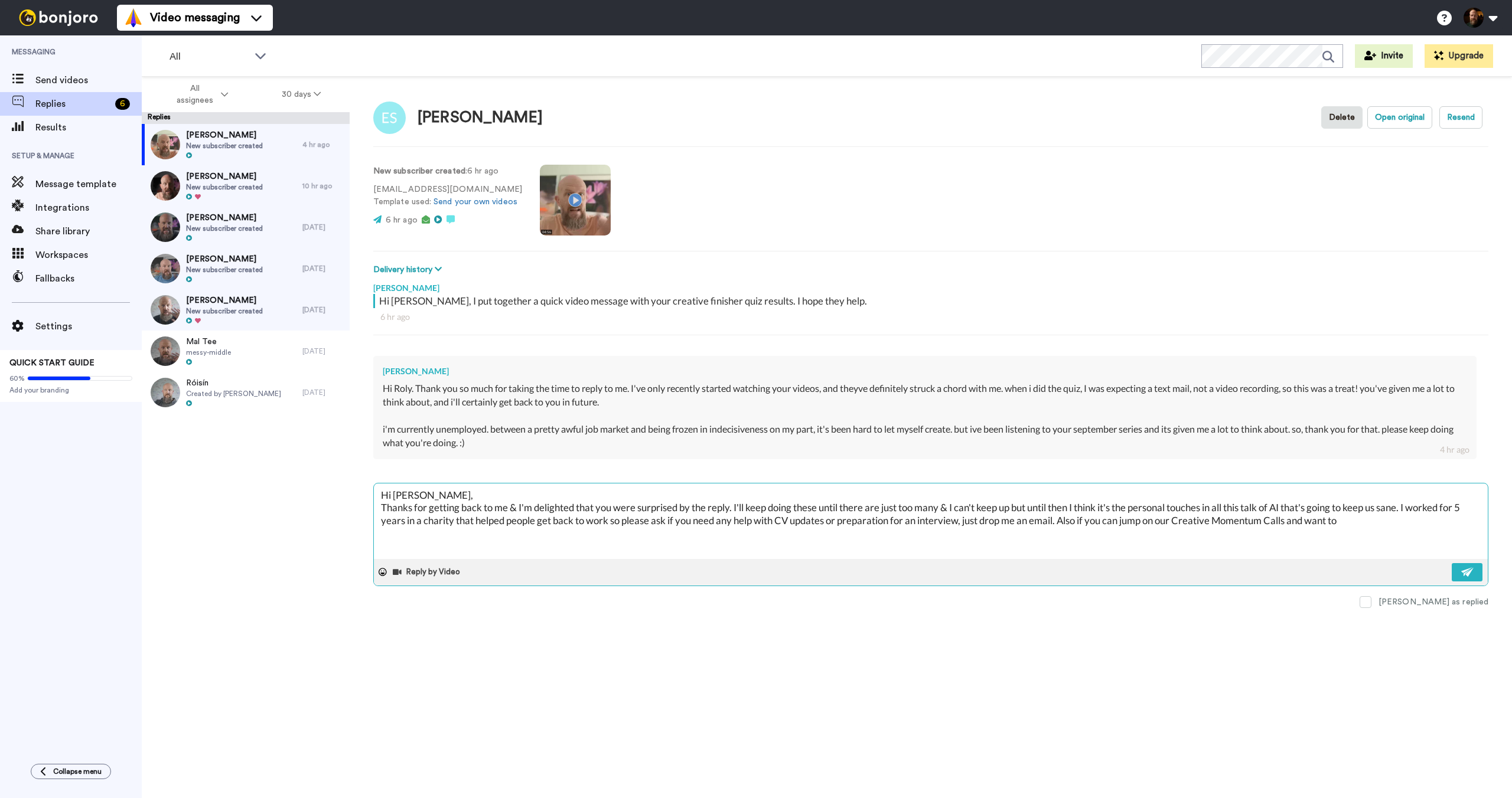
type textarea "Hi [PERSON_NAME], Thanks for getting back to me & I'm delighted that you were s…"
type textarea "x"
type textarea "Hi [PERSON_NAME], Thanks for getting back to me & I'm delighted that you were s…"
type textarea "x"
type textarea "Hi [PERSON_NAME], Thanks for getting back to me & I'm delighted that you were s…"
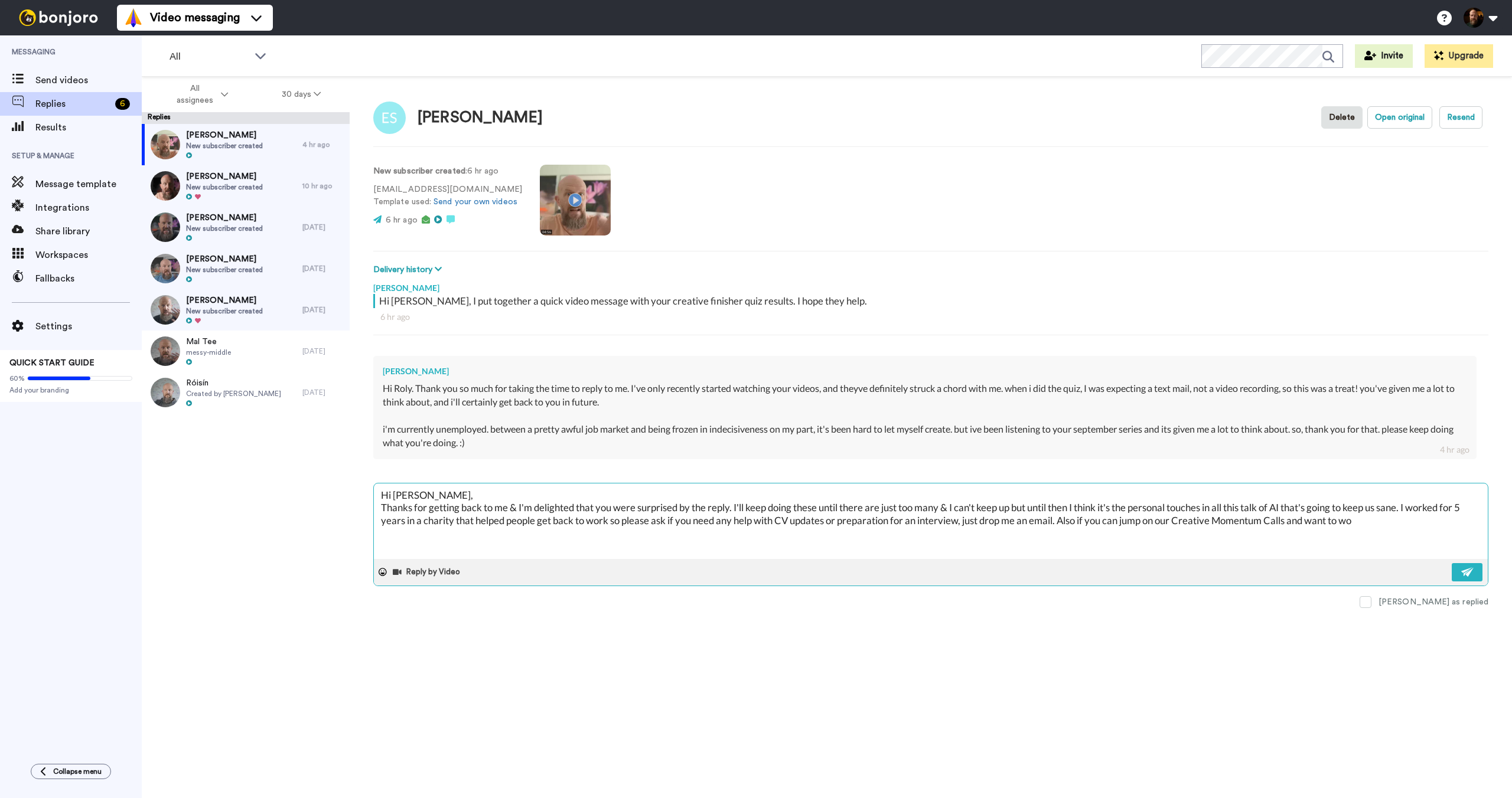
type textarea "x"
type textarea "Hi [PERSON_NAME], Thanks for getting back to me & I'm delighted that you were s…"
type textarea "x"
type textarea "Hi [PERSON_NAME], Thanks for getting back to me & I'm delighted that you were s…"
type textarea "x"
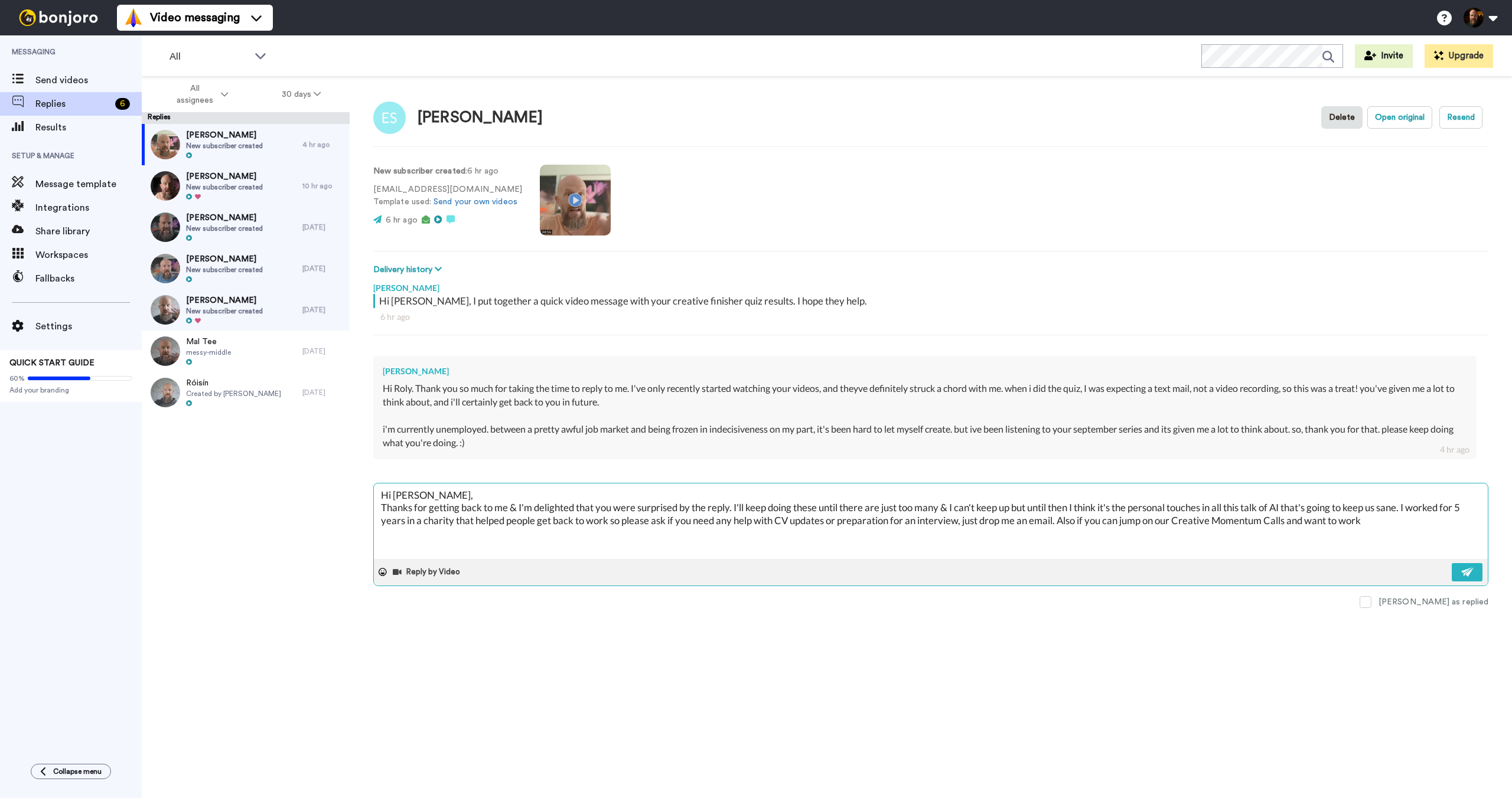
type textarea "Hi [PERSON_NAME], Thanks for getting back to me & I'm delighted that you were s…"
type textarea "x"
type textarea "Hi [PERSON_NAME], Thanks for getting back to me & I'm delighted that you were s…"
type textarea "x"
type textarea "Hi [PERSON_NAME], Thanks for getting back to me & I'm delighted that you were s…"
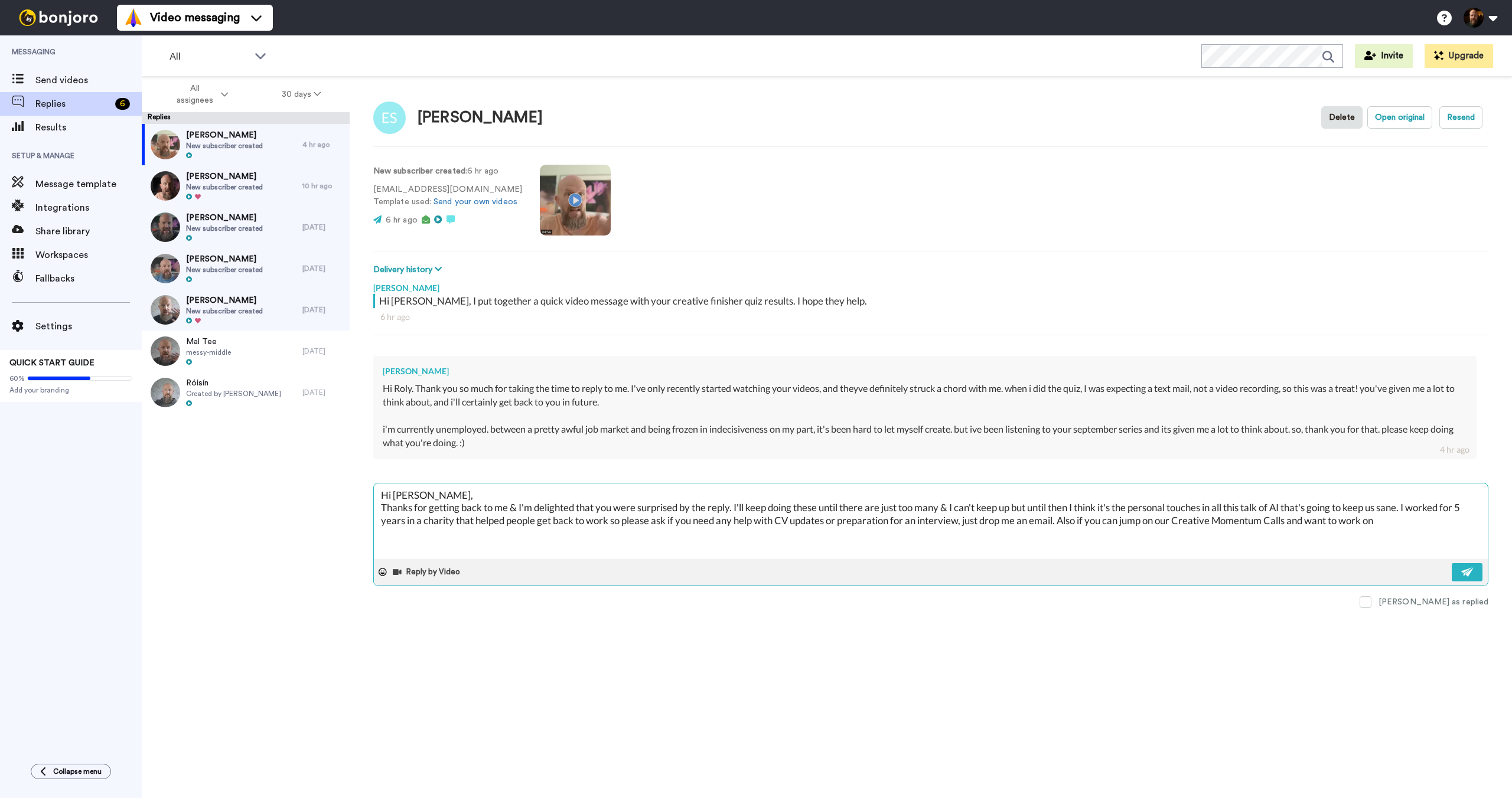
type textarea "x"
type textarea "Hi [PERSON_NAME], Thanks for getting back to me & I'm delighted that you were s…"
type textarea "x"
type textarea "Hi [PERSON_NAME], Thanks for getting back to me & I'm delighted that you were s…"
type textarea "x"
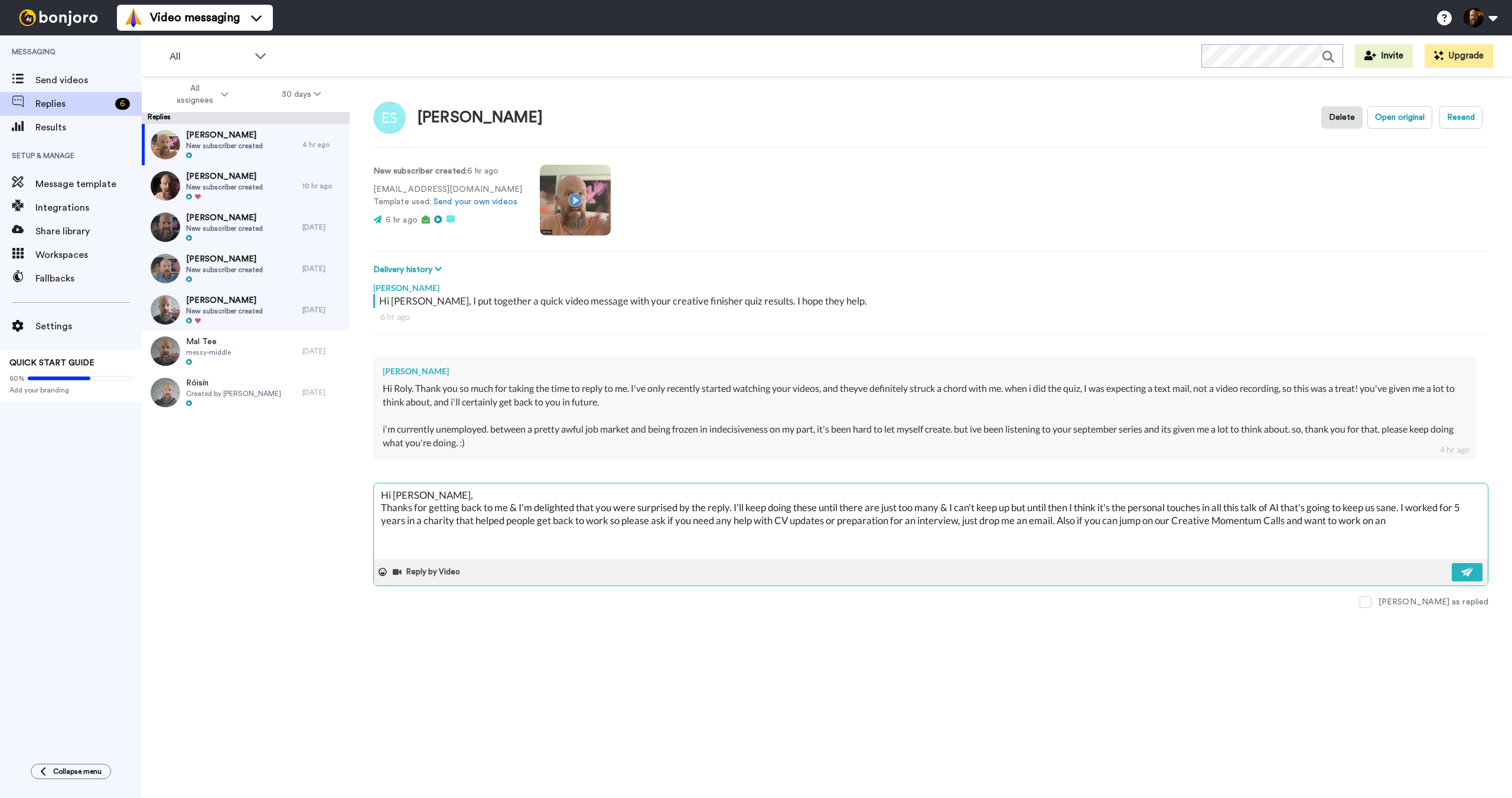
type textarea "Hi [PERSON_NAME], Thanks for getting back to me & I'm delighted that you were s…"
type textarea "x"
type textarea "Hi [PERSON_NAME], Thanks for getting back to me & I'm delighted that you were s…"
type textarea "x"
type textarea "Hi [PERSON_NAME], Thanks for getting back to me & I'm delighted that you were s…"
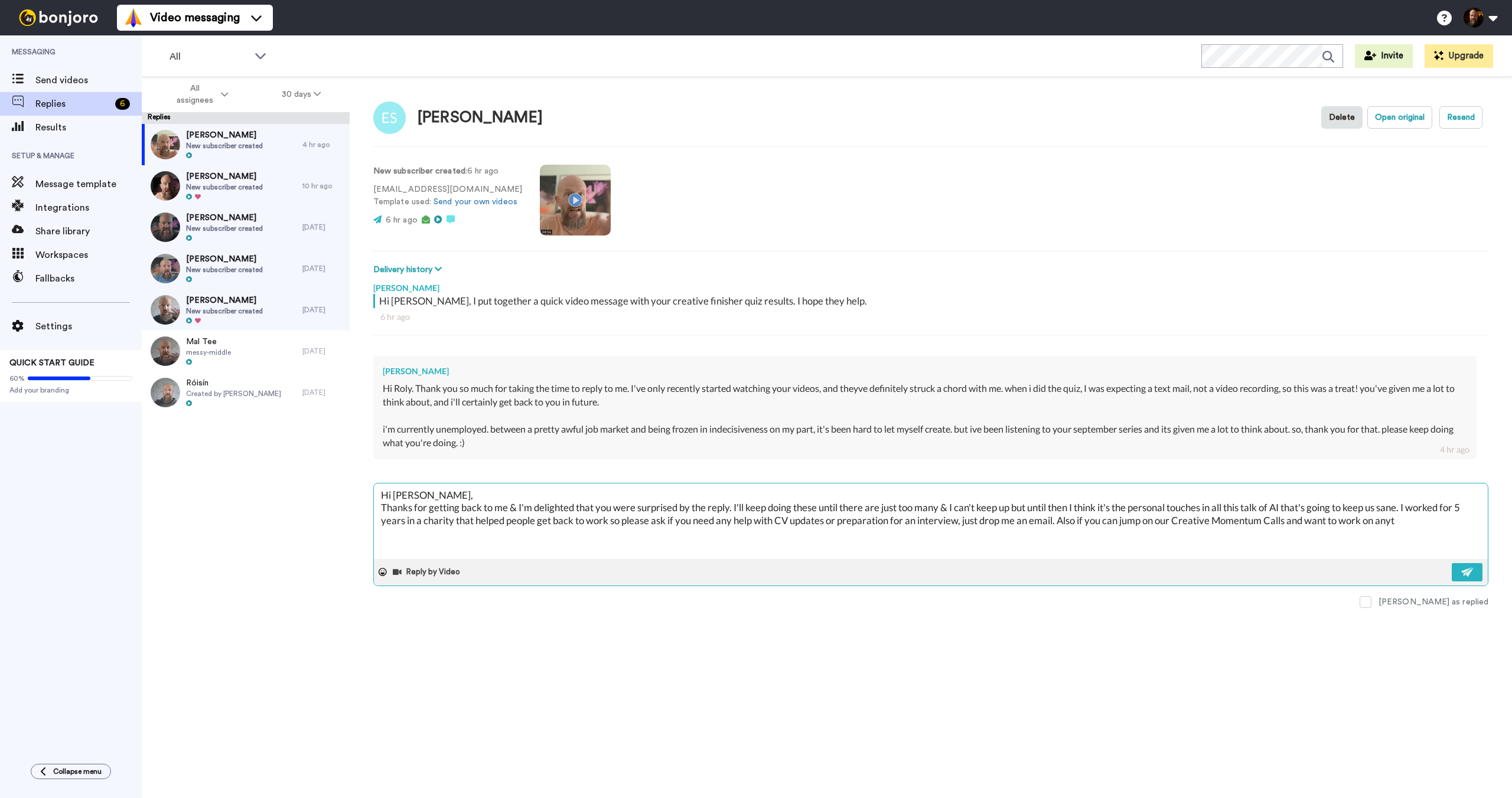
type textarea "x"
type textarea "Hi [PERSON_NAME], Thanks for getting back to me & I'm delighted that you were s…"
type textarea "x"
type textarea "Hi [PERSON_NAME], Thanks for getting back to me & I'm delighted that you were s…"
type textarea "x"
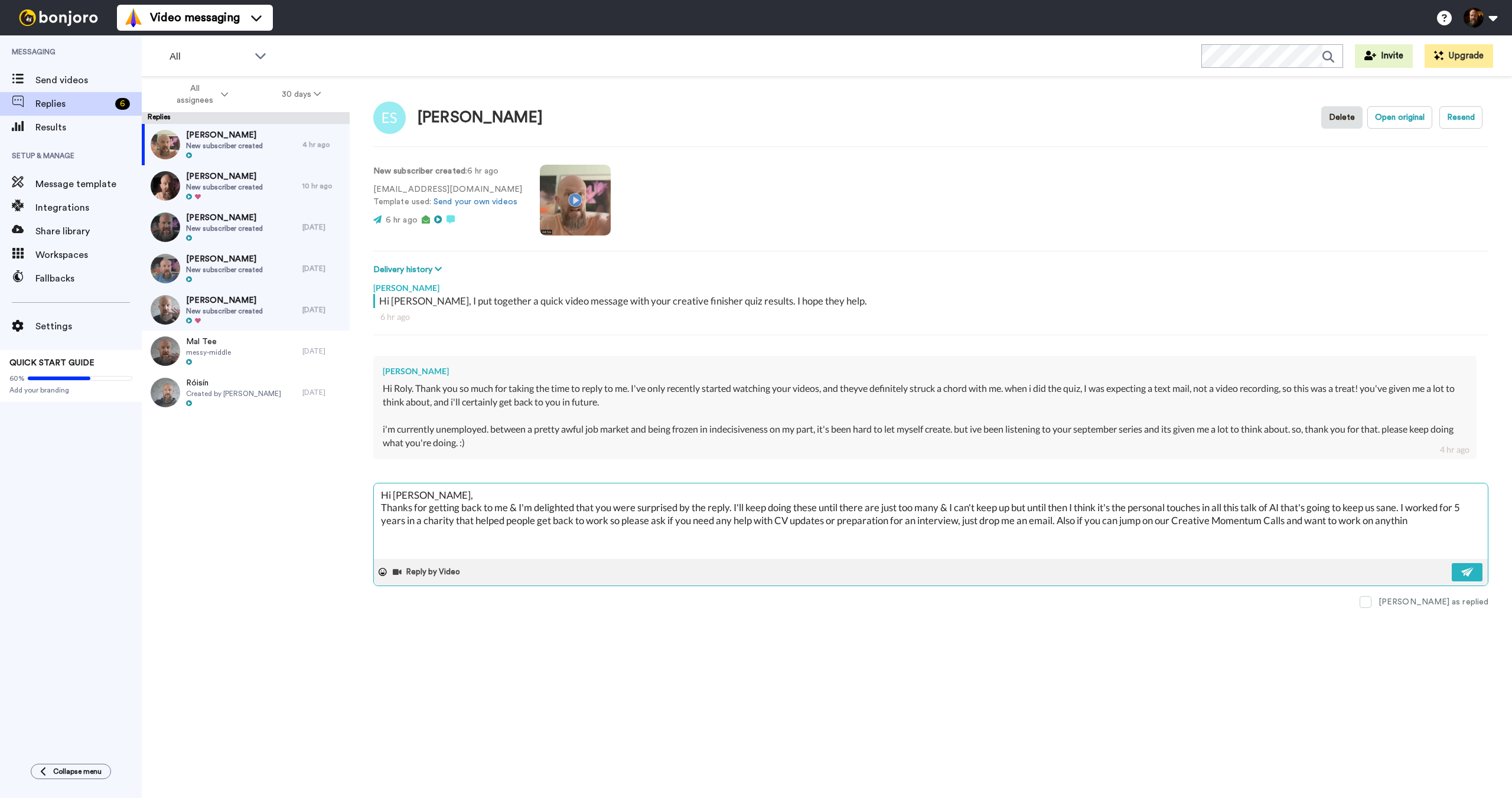
type textarea "Hi [PERSON_NAME], Thanks for getting back to me & I'm delighted that you were s…"
type textarea "x"
type textarea "Hi [PERSON_NAME], Thanks for getting back to me & I'm delighted that you were s…"
type textarea "x"
type textarea "Hi [PERSON_NAME], Thanks for getting back to me & I'm delighted that you were s…"
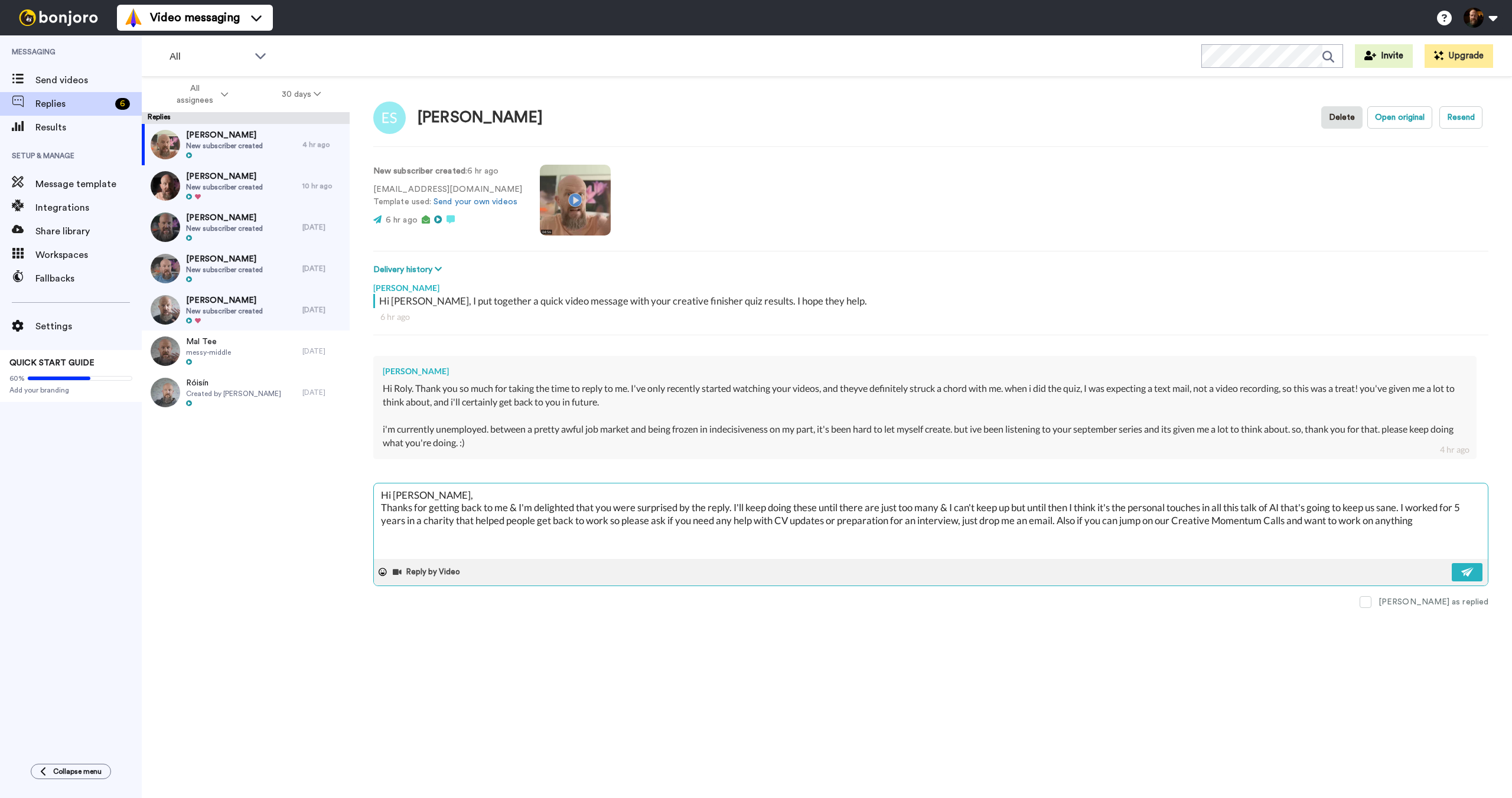
type textarea "x"
type textarea "Hi [PERSON_NAME], Thanks for getting back to me & I'm delighted that you were s…"
type textarea "x"
type textarea "Hi [PERSON_NAME], Thanks for getting back to me & I'm delighted that you were s…"
type textarea "x"
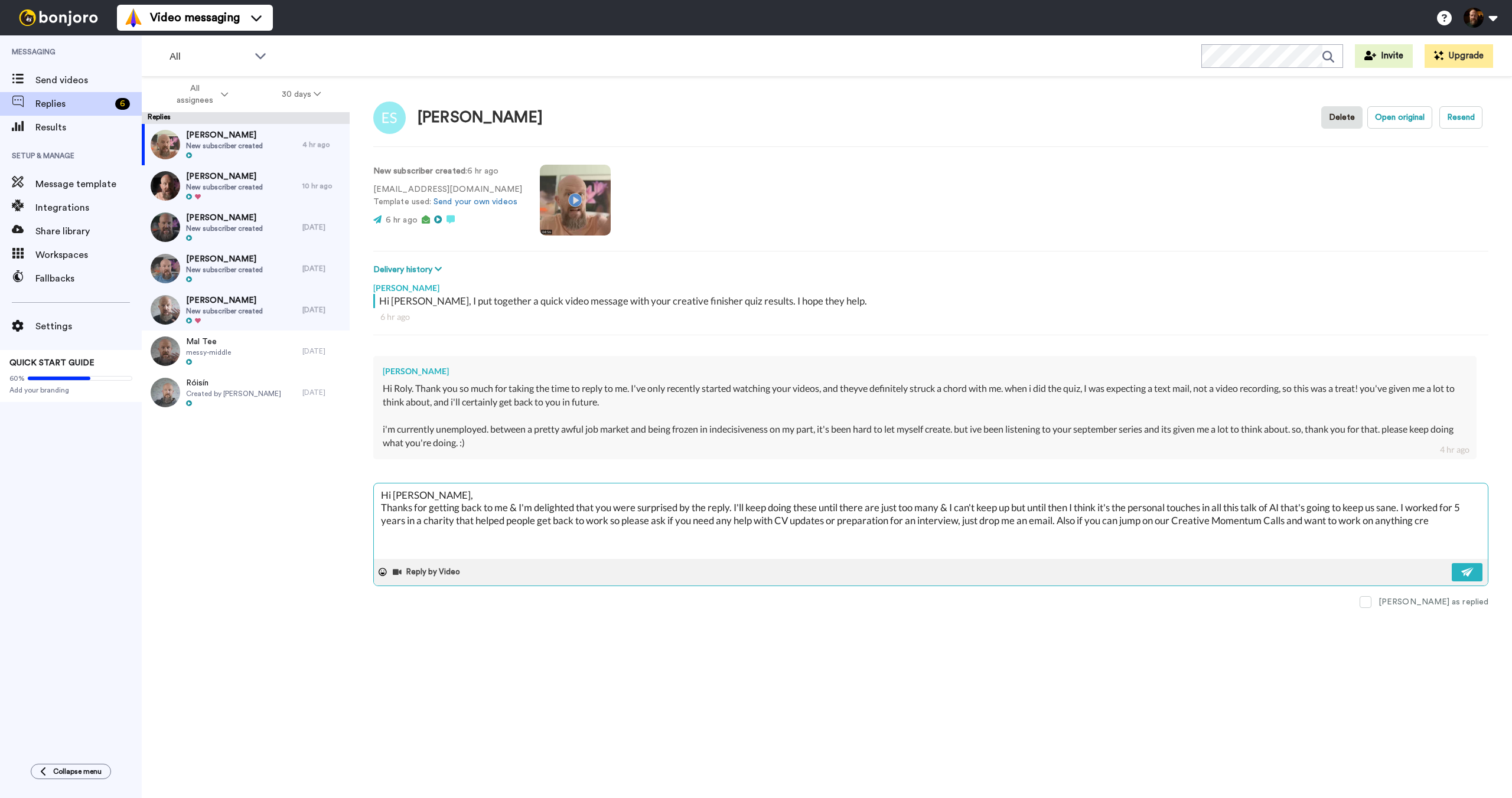
type textarea "Hi [PERSON_NAME], Thanks for getting back to me & I'm delighted that you were s…"
type textarea "x"
type textarea "Hi [PERSON_NAME], Thanks for getting back to me & I'm delighted that you were s…"
type textarea "x"
type textarea "Hi [PERSON_NAME], Thanks for getting back to me & I'm delighted that you were s…"
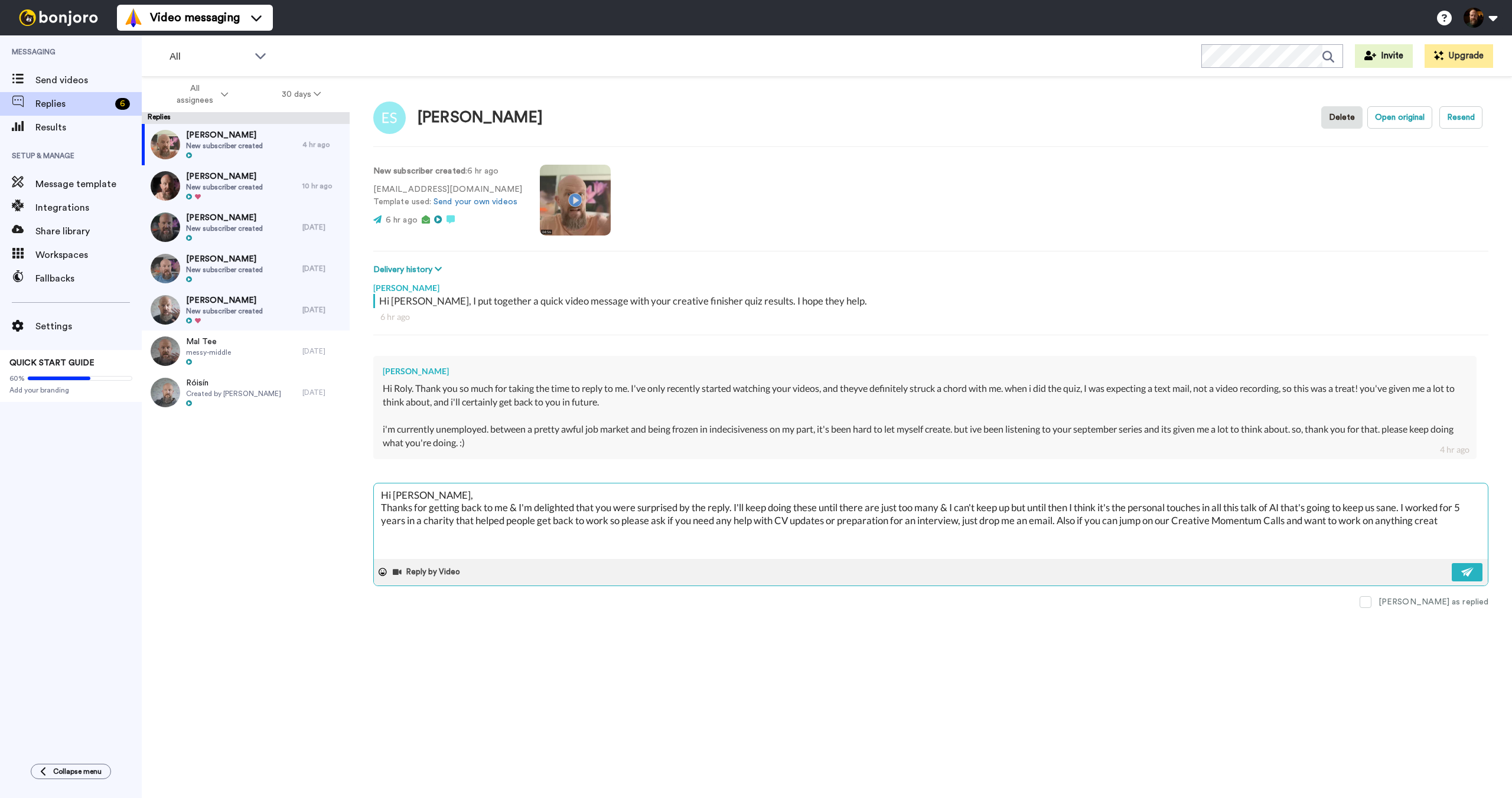
type textarea "x"
type textarea "Hi [PERSON_NAME], Thanks for getting back to me & I'm delighted that you were s…"
type textarea "x"
type textarea "Hi [PERSON_NAME], Thanks for getting back to me & I'm delighted that you were s…"
type textarea "x"
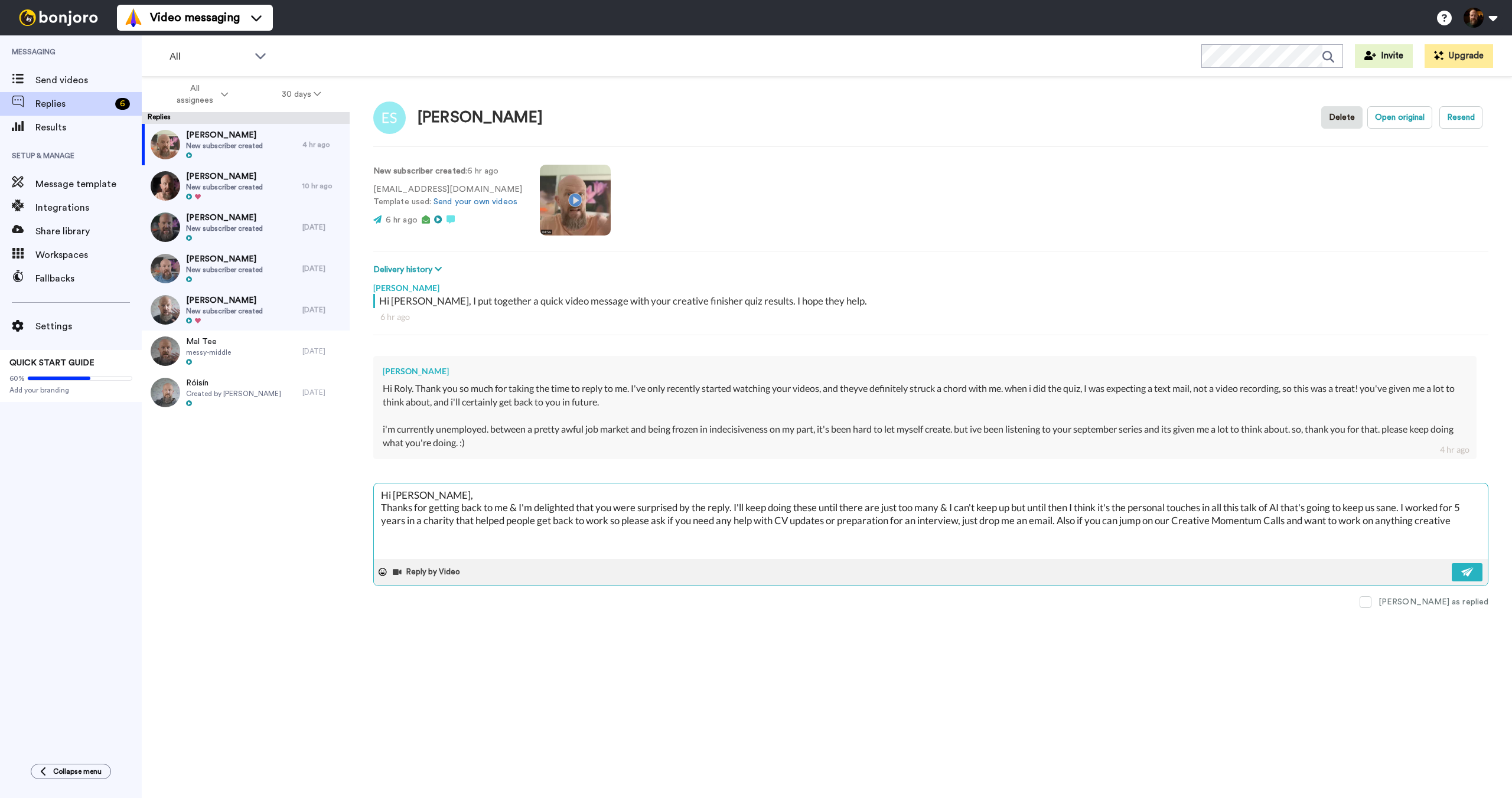
type textarea "Hi [PERSON_NAME], Thanks for getting back to me & I'm delighted that you were s…"
type textarea "x"
type textarea "Hi [PERSON_NAME], Thanks for getting back to me & I'm delighted that you were s…"
type textarea "x"
type textarea "Hi [PERSON_NAME], Thanks for getting back to me & I'm delighted that you were s…"
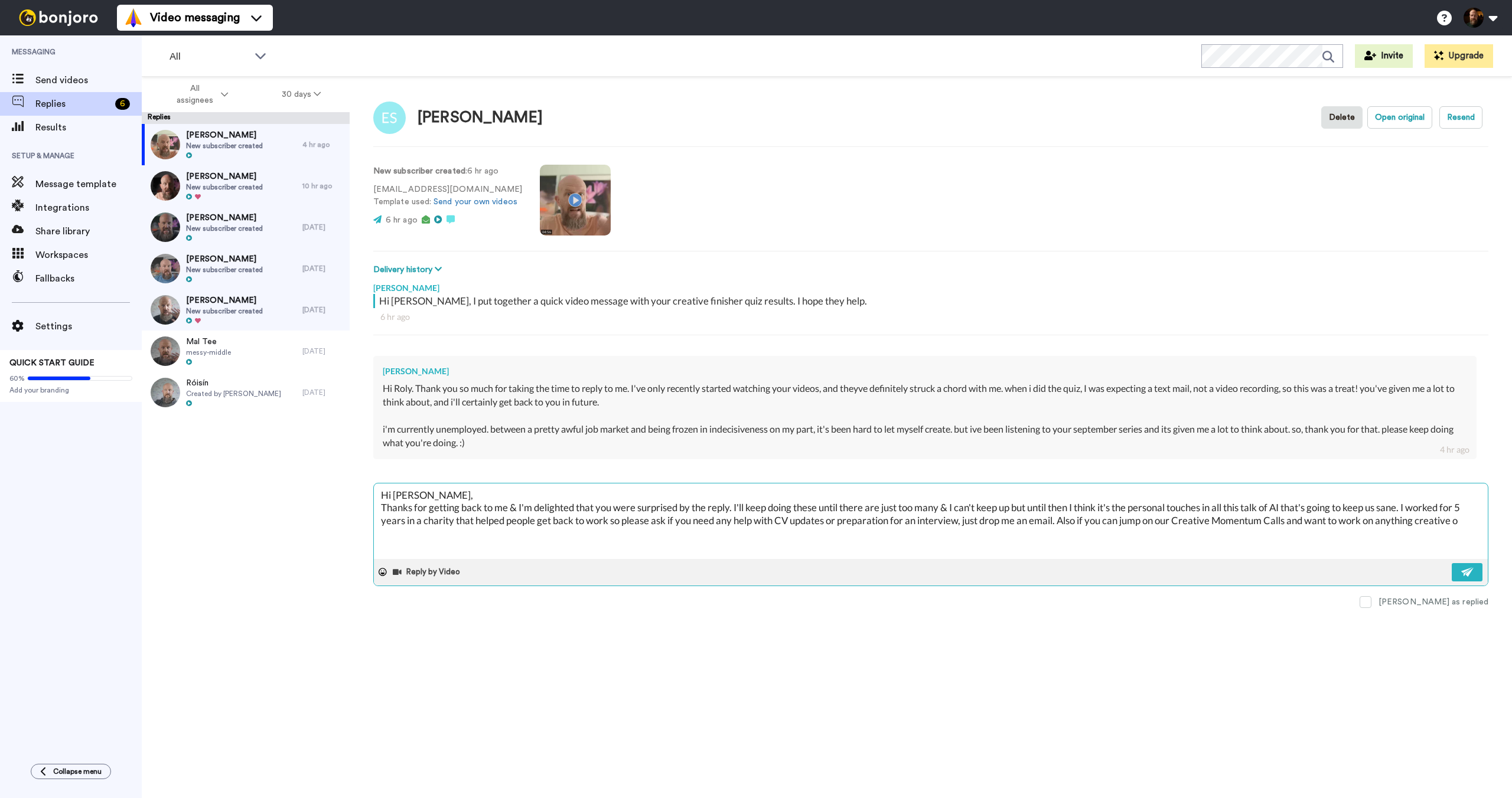
type textarea "x"
type textarea "Hi [PERSON_NAME], Thanks for getting back to me & I'm delighted that you were s…"
type textarea "x"
type textarea "Hi [PERSON_NAME], Thanks for getting back to me & I'm delighted that you were s…"
type textarea "x"
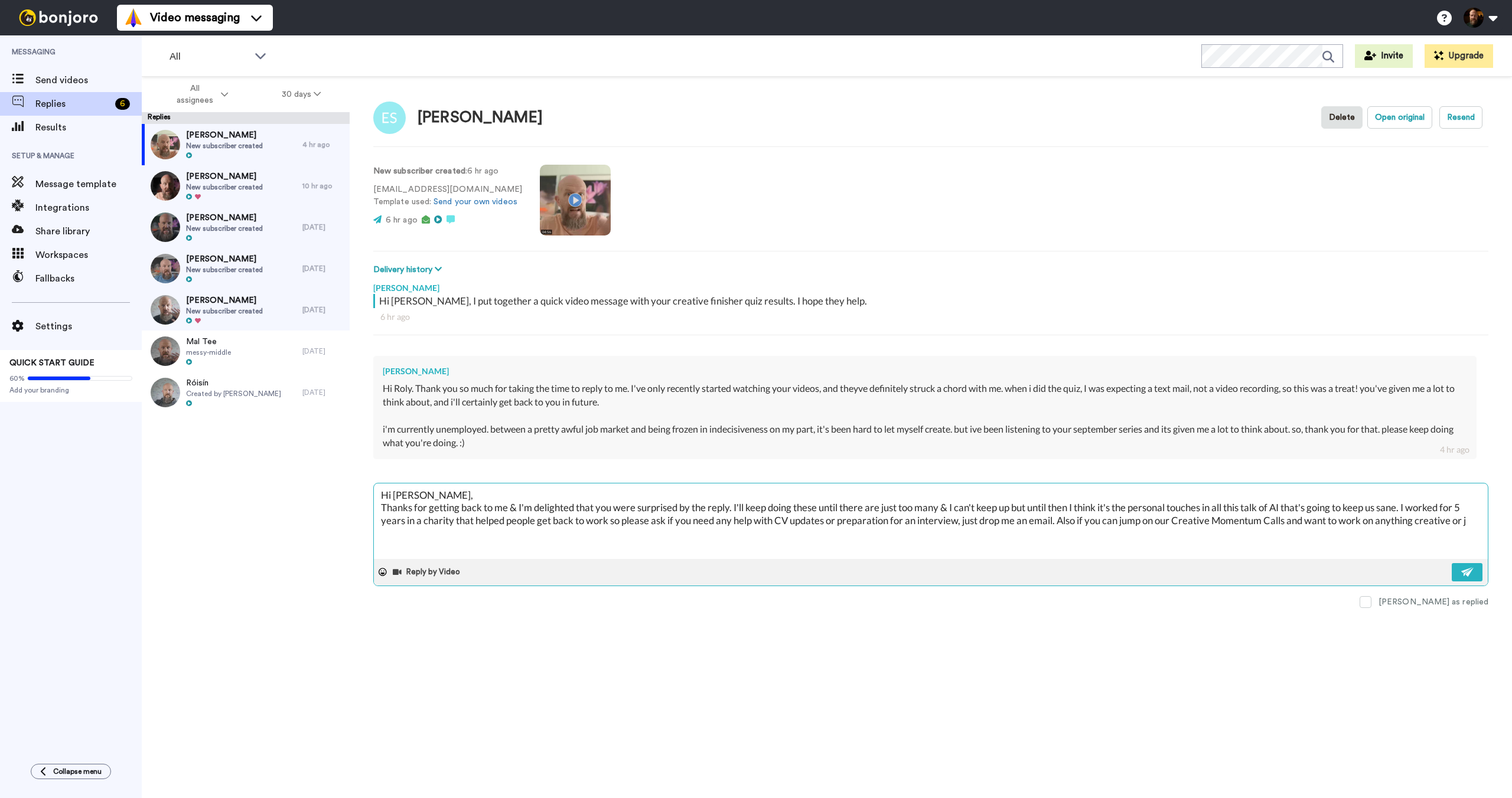
type textarea "Hi [PERSON_NAME], Thanks for getting back to me & I'm delighted that you were s…"
type textarea "x"
type textarea "Hi [PERSON_NAME], Thanks for getting back to me & I'm delighted that you were s…"
type textarea "x"
type textarea "Hi [PERSON_NAME], Thanks for getting back to me & I'm delighted that you were s…"
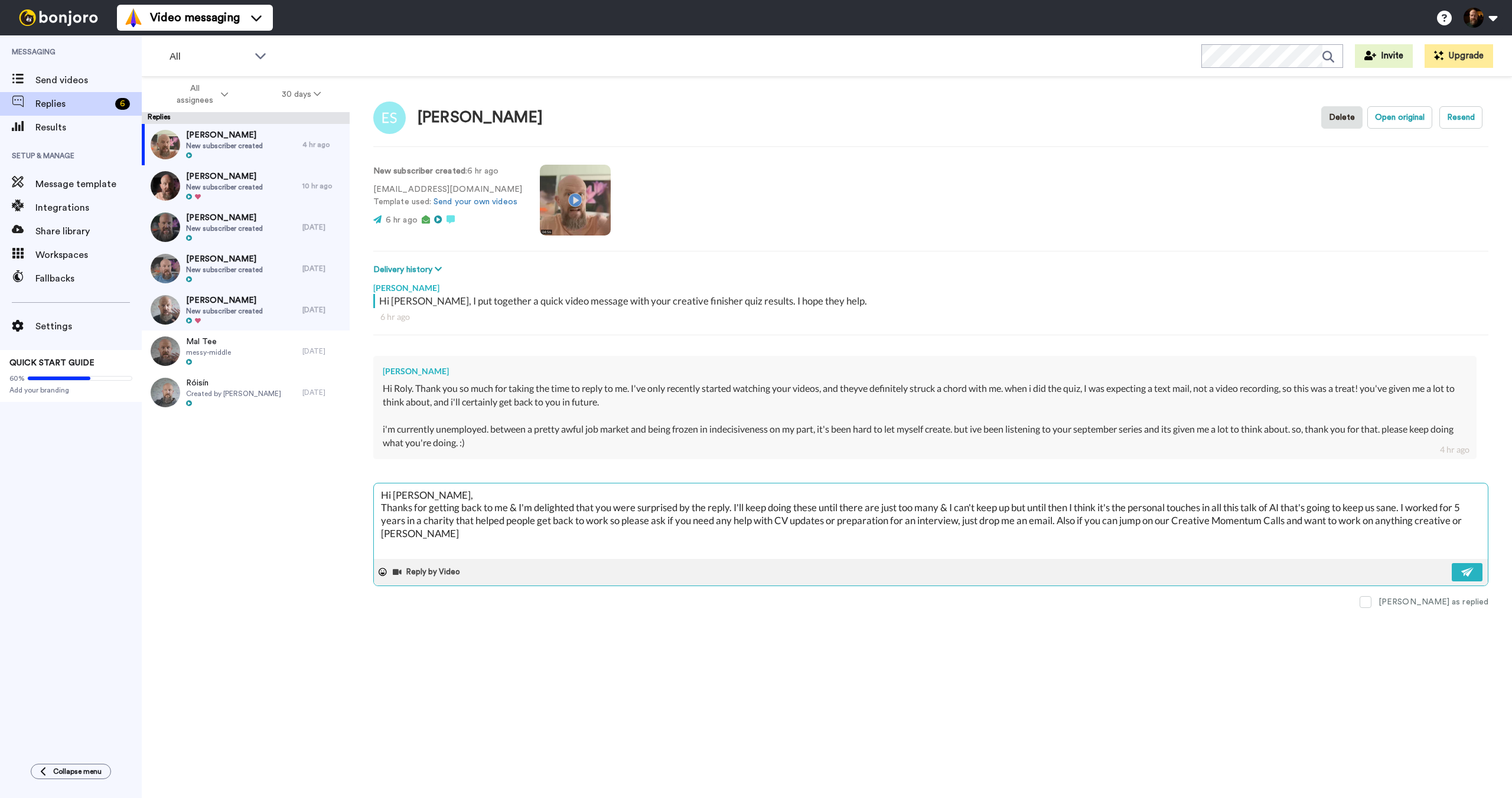
type textarea "x"
type textarea "Hi [PERSON_NAME], Thanks for getting back to me & I'm delighted that you were s…"
type textarea "x"
type textarea "Hi [PERSON_NAME], Thanks for getting back to me & I'm delighted that you were s…"
type textarea "x"
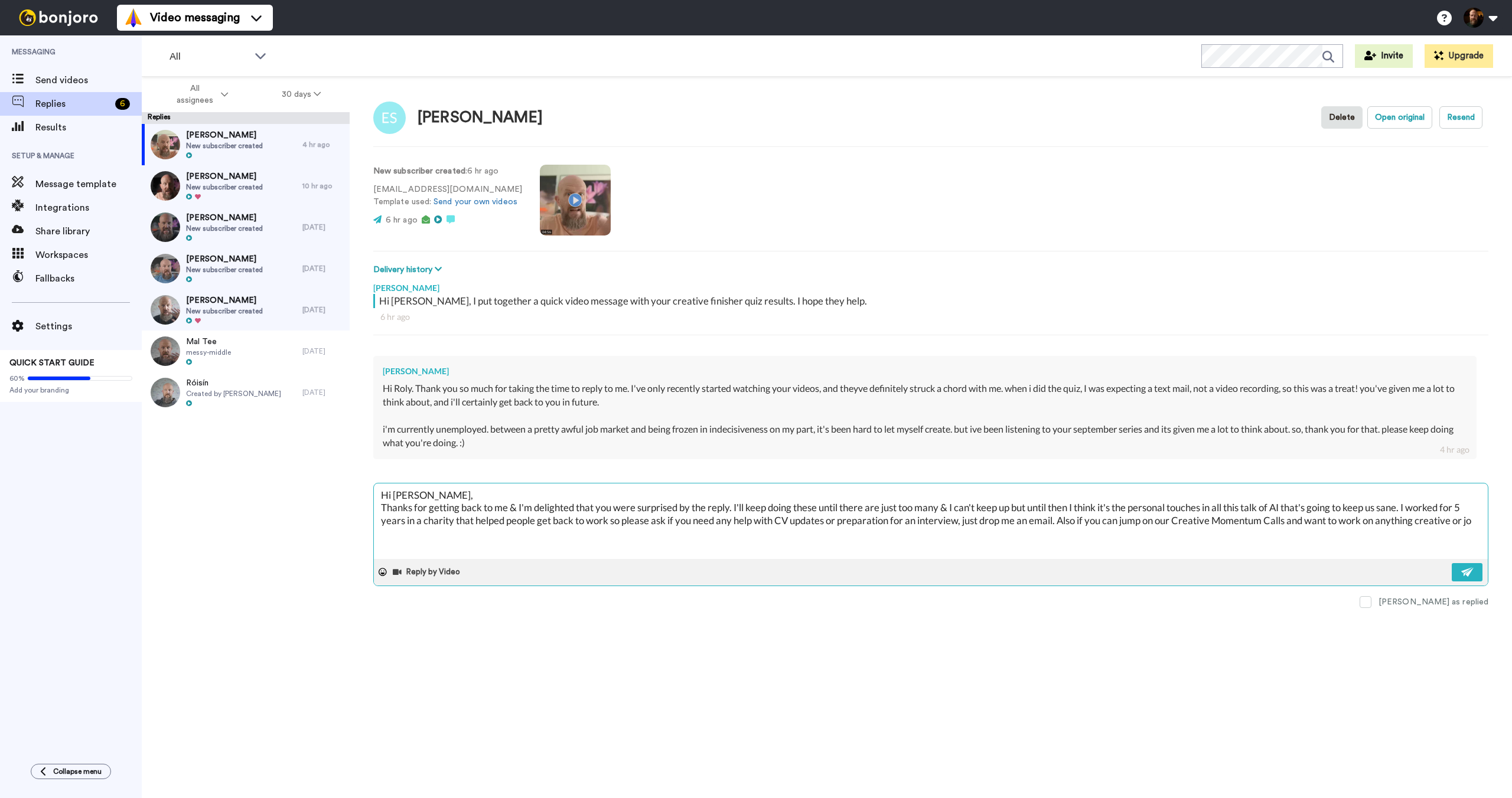
type textarea "Hi [PERSON_NAME], Thanks for getting back to me & I'm delighted that you were s…"
type textarea "x"
type textarea "Hi [PERSON_NAME], Thanks for getting back to me & I'm delighted that you were s…"
type textarea "x"
type textarea "Hi [PERSON_NAME], Thanks for getting back to me & I'm delighted that you were s…"
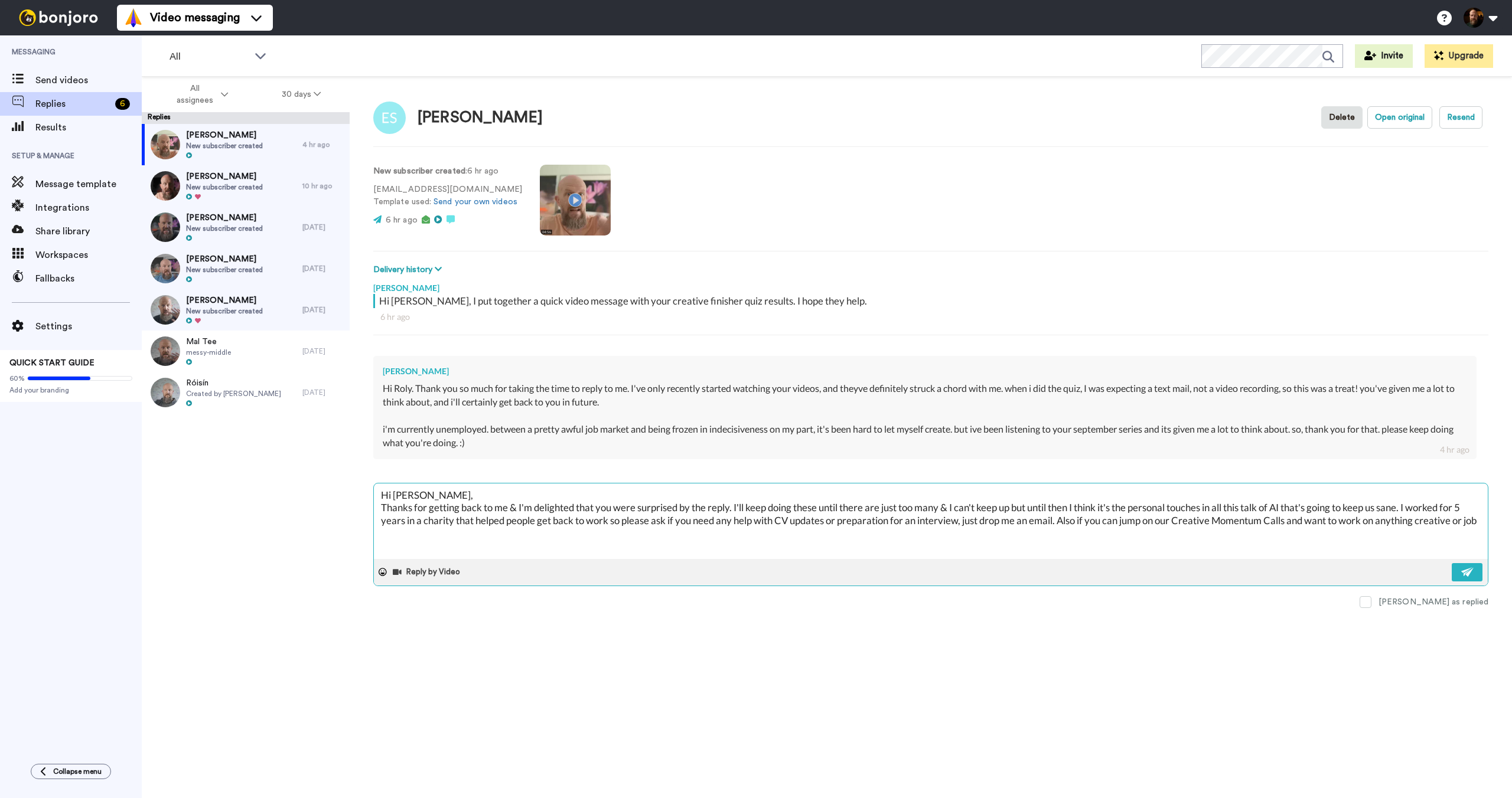
type textarea "x"
type textarea "Hi [PERSON_NAME], Thanks for getting back to me & I'm delighted that you were s…"
type textarea "x"
type textarea "Hi [PERSON_NAME], Thanks for getting back to me & I'm delighted that you were s…"
type textarea "x"
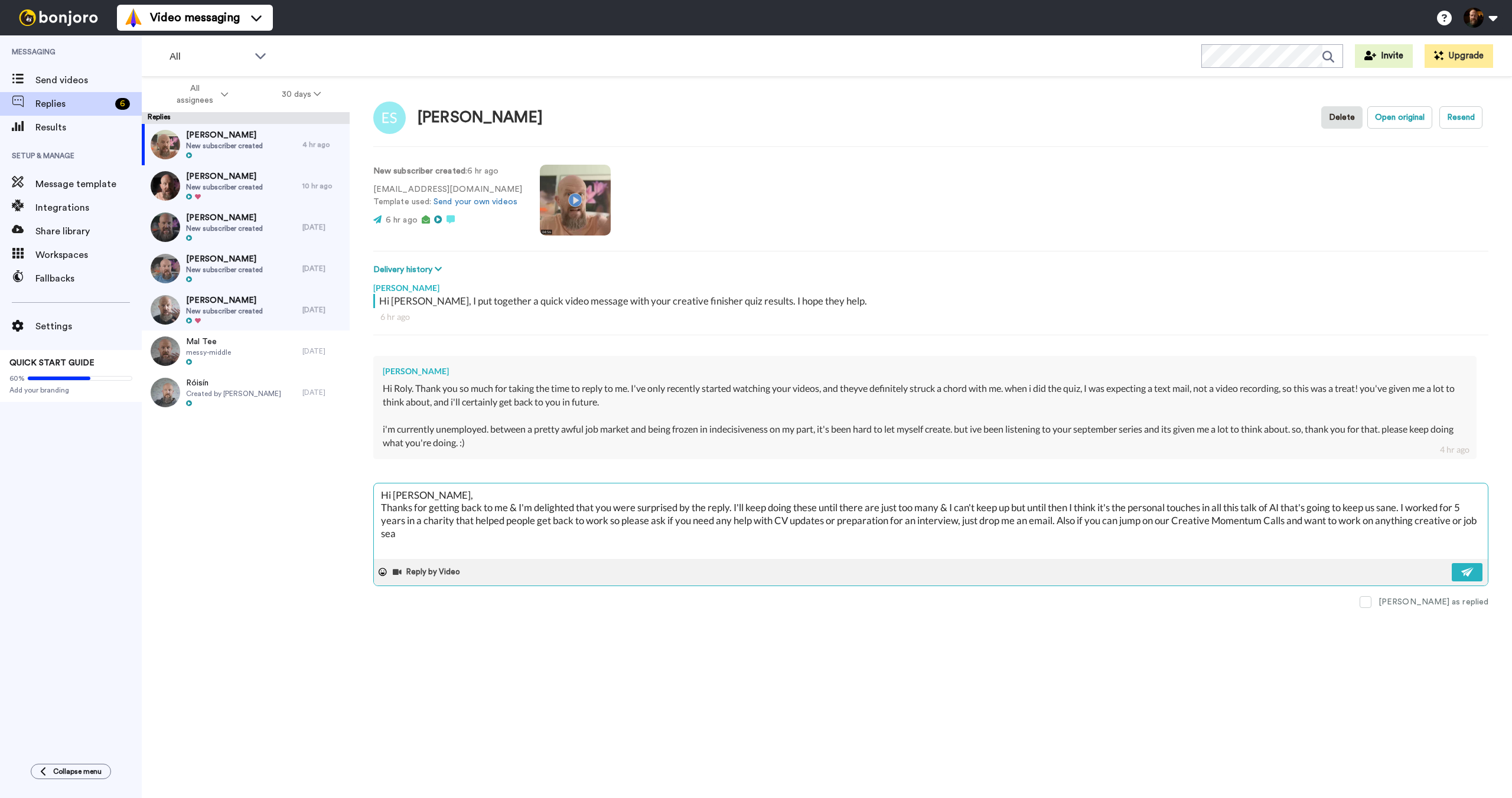
type textarea "Hi [PERSON_NAME], Thanks for getting back to me & I'm delighted that you were s…"
type textarea "x"
type textarea "Hi [PERSON_NAME], Thanks for getting back to me & I'm delighted that you were s…"
type textarea "x"
type textarea "Hi [PERSON_NAME], Thanks for getting back to me & I'm delighted that you were s…"
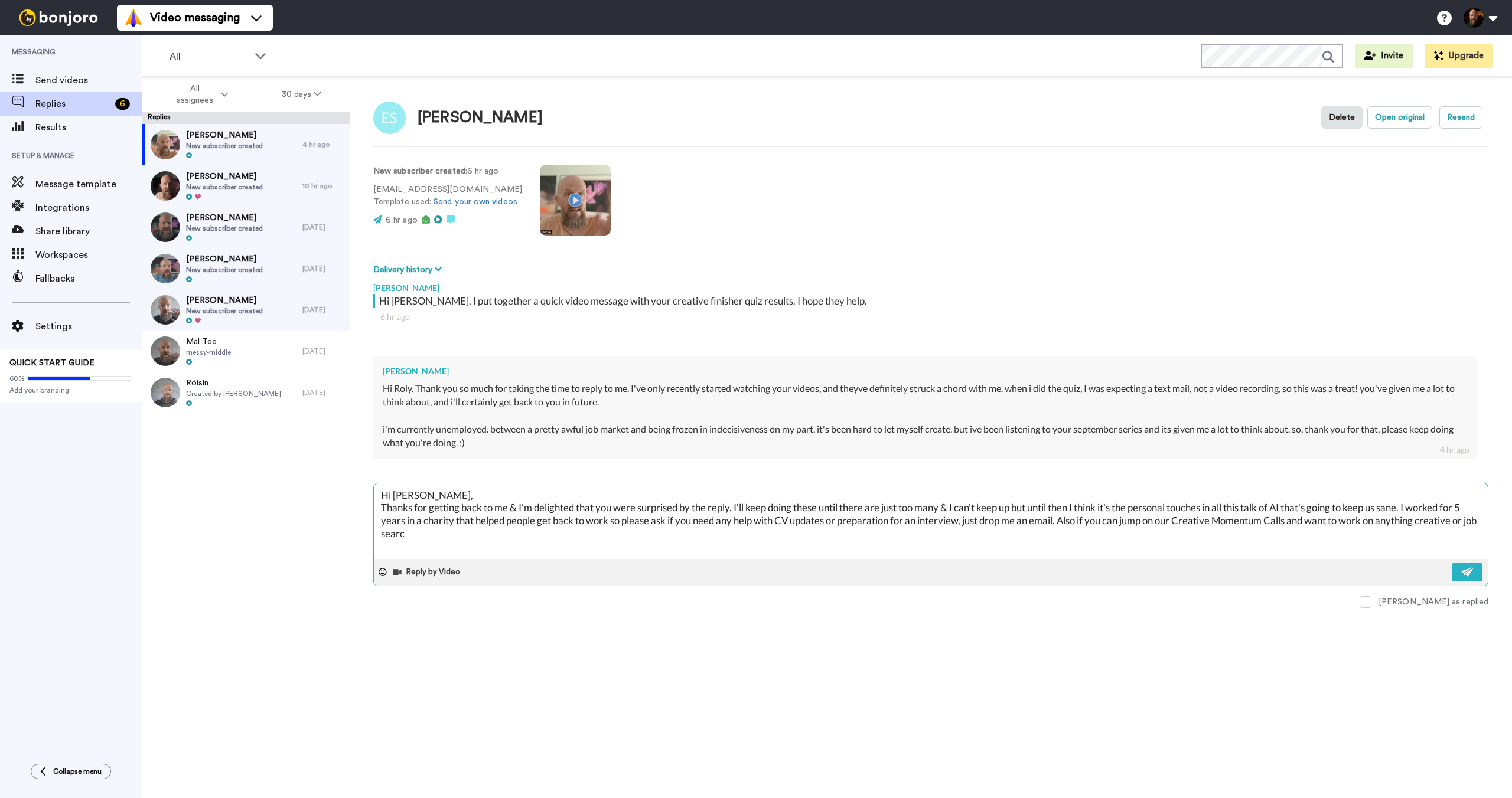
type textarea "x"
type textarea "Hi [PERSON_NAME], Thanks for getting back to me & I'm delighted that you were s…"
type textarea "x"
type textarea "Hi [PERSON_NAME], Thanks for getting back to me & I'm delighted that you were s…"
click at [439, 533] on textarea "Hi [PERSON_NAME], Thanks for getting back to me & I'm delighted that you were s…" at bounding box center [930, 521] width 1114 height 75
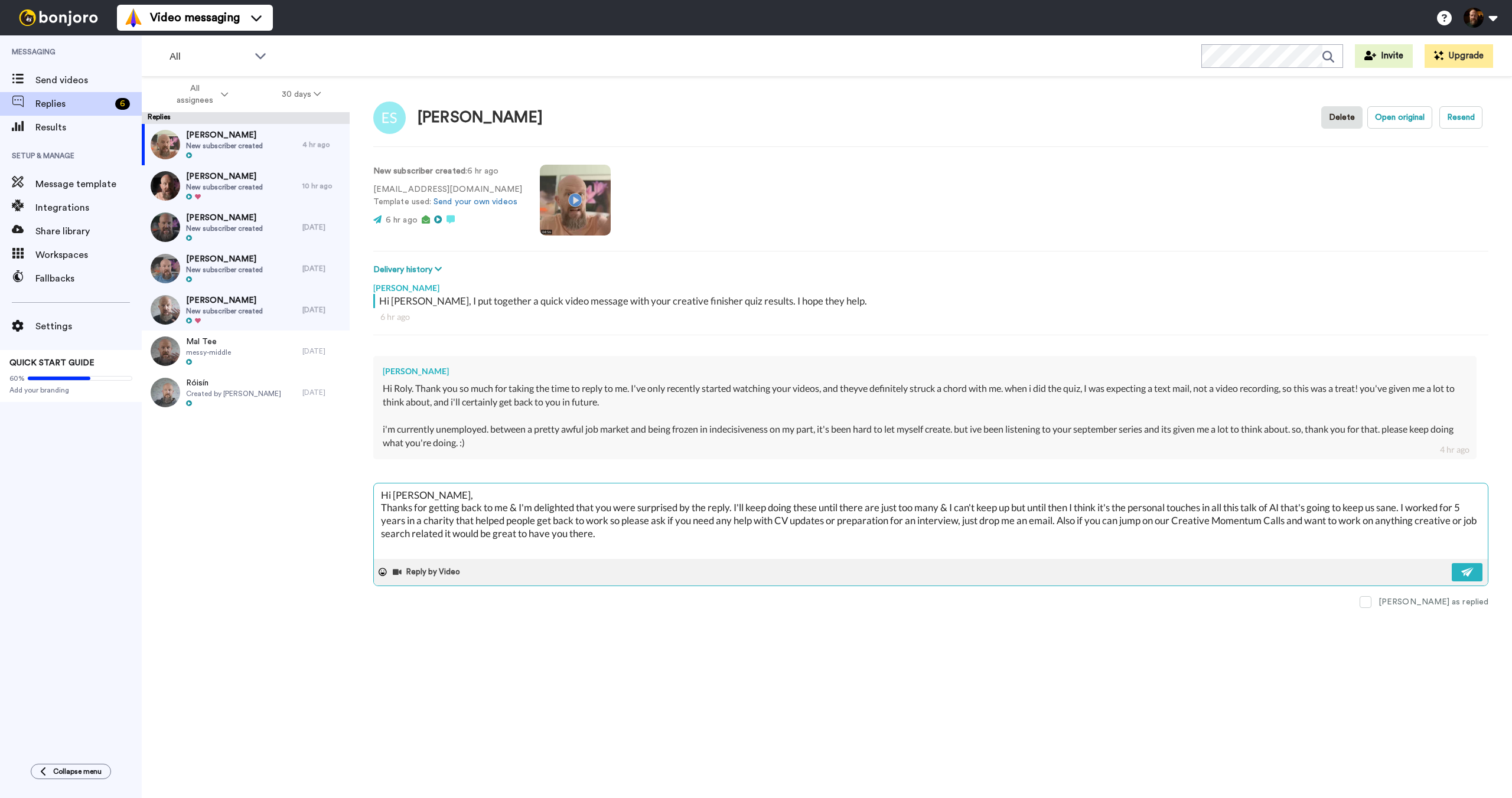
click at [811, 510] on textarea "Hi [PERSON_NAME], Thanks for getting back to me & I'm delighted that you were s…" at bounding box center [930, 521] width 1114 height 75
click at [1081, 508] on textarea "Hi [PERSON_NAME], Thanks for getting back to me & I'm delighted that you were s…" at bounding box center [930, 521] width 1114 height 75
click at [405, 520] on textarea "Hi [PERSON_NAME], Thanks for getting back to me & I'm delighted that you were s…" at bounding box center [930, 521] width 1114 height 75
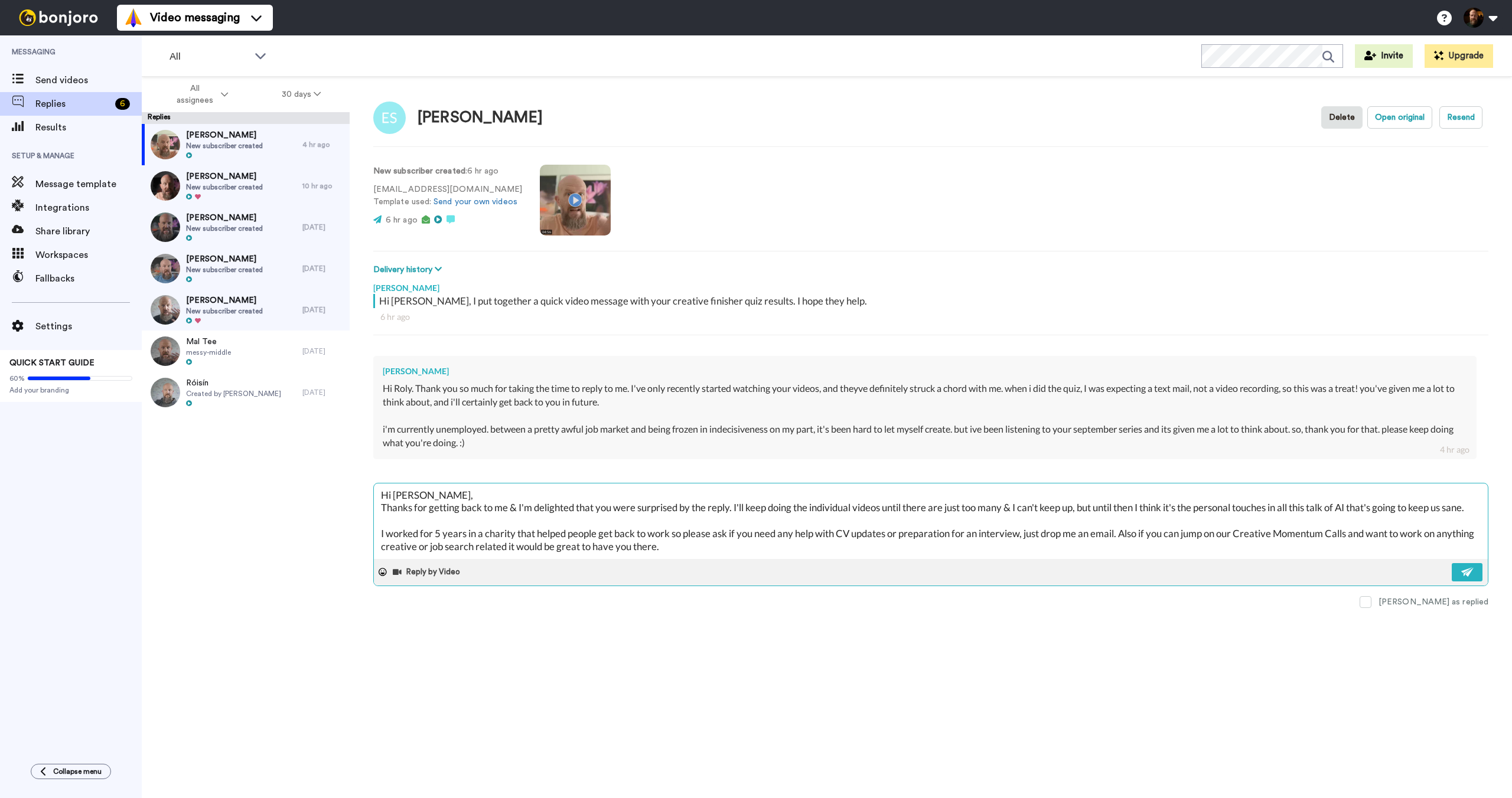
scroll to position [12, 0]
click at [787, 545] on textarea "Hi [PERSON_NAME], Thanks for getting back to me & I'm delighted that you were s…" at bounding box center [930, 521] width 1114 height 75
click at [1464, 569] on img at bounding box center [1467, 572] width 13 height 9
click at [1438, 602] on div "[PERSON_NAME] as replied" at bounding box center [1433, 602] width 110 height 12
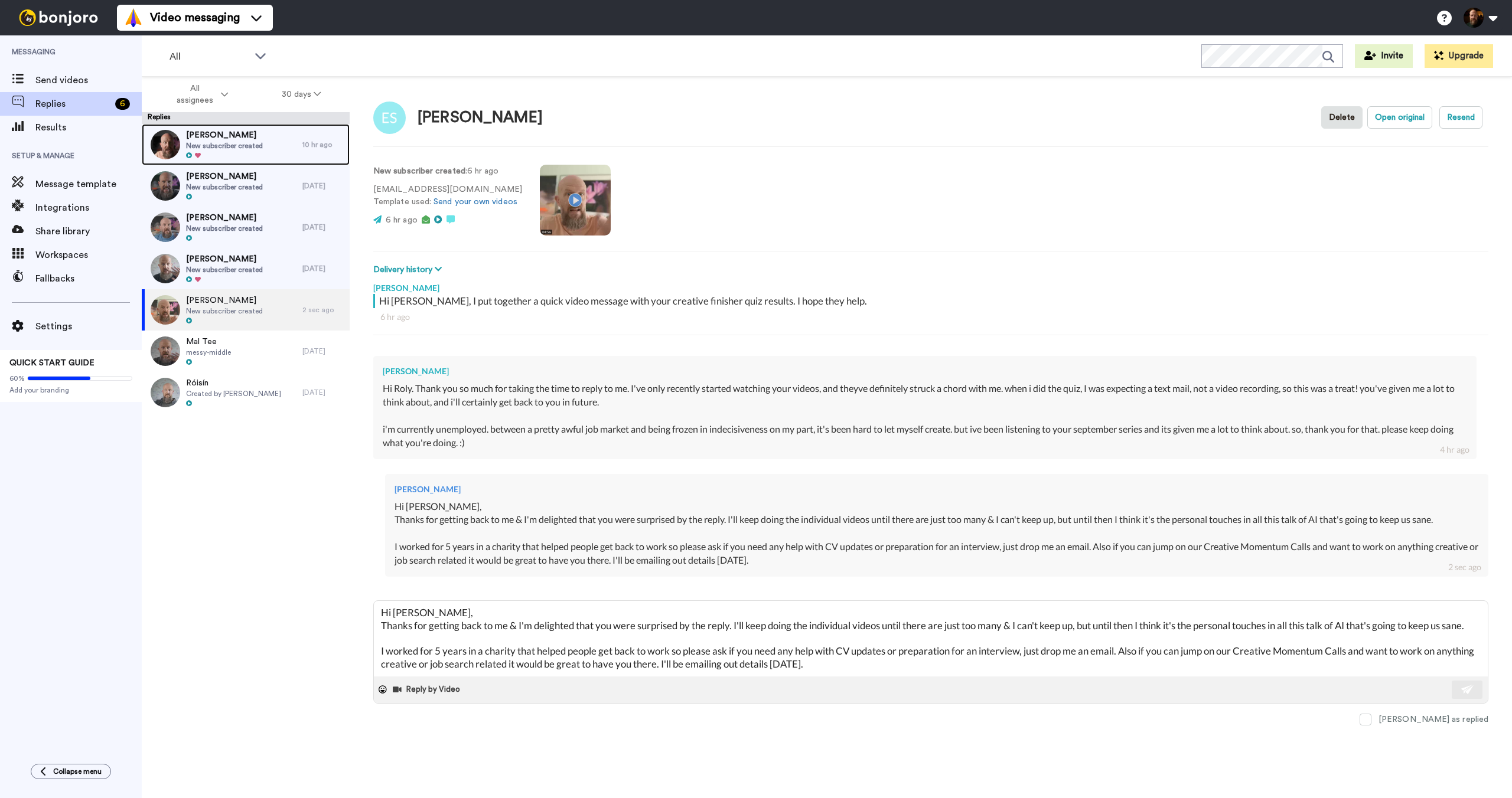
click at [263, 148] on div "[PERSON_NAME] New subscriber created" at bounding box center [222, 144] width 161 height 41
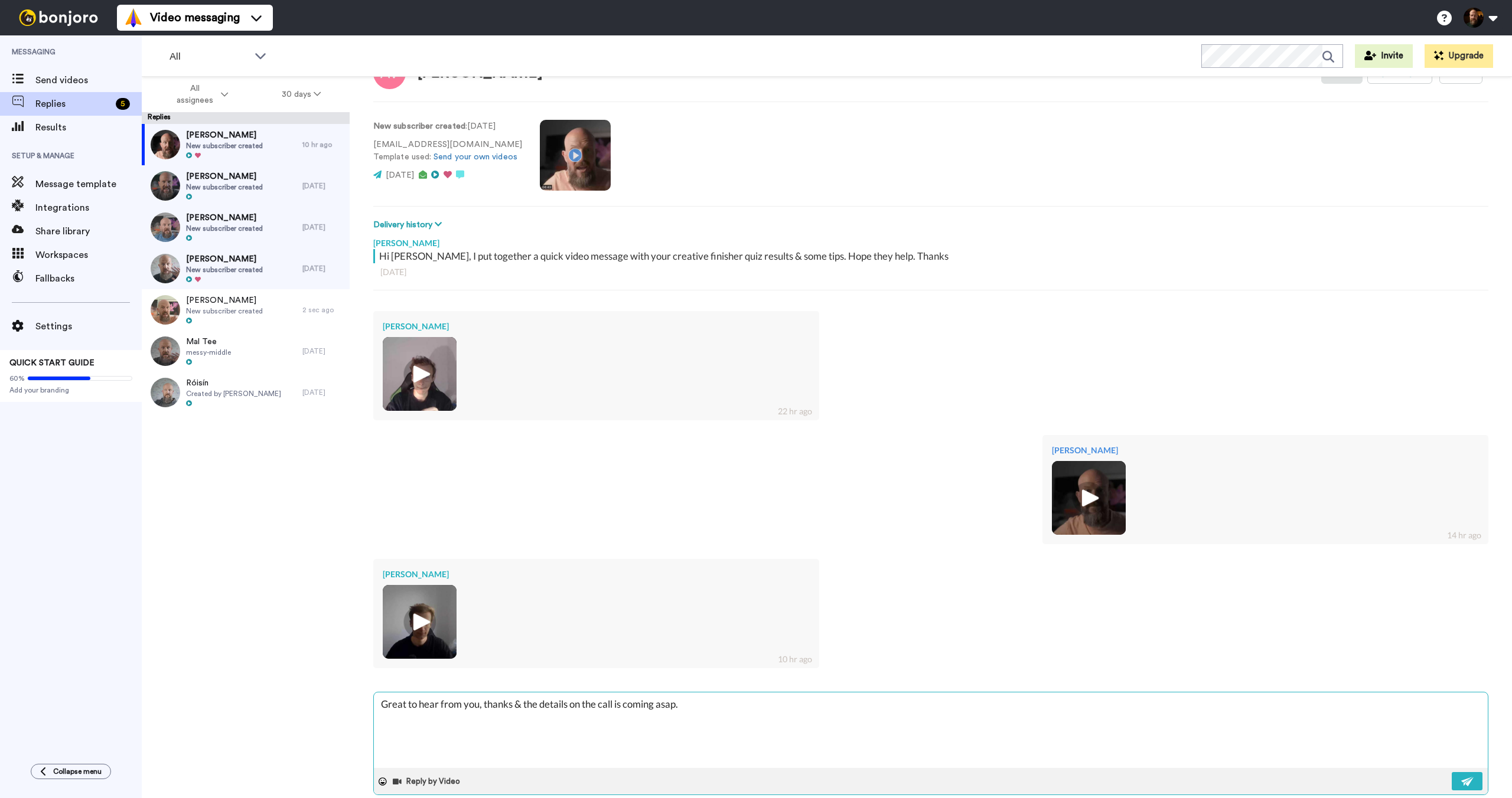
scroll to position [64, 0]
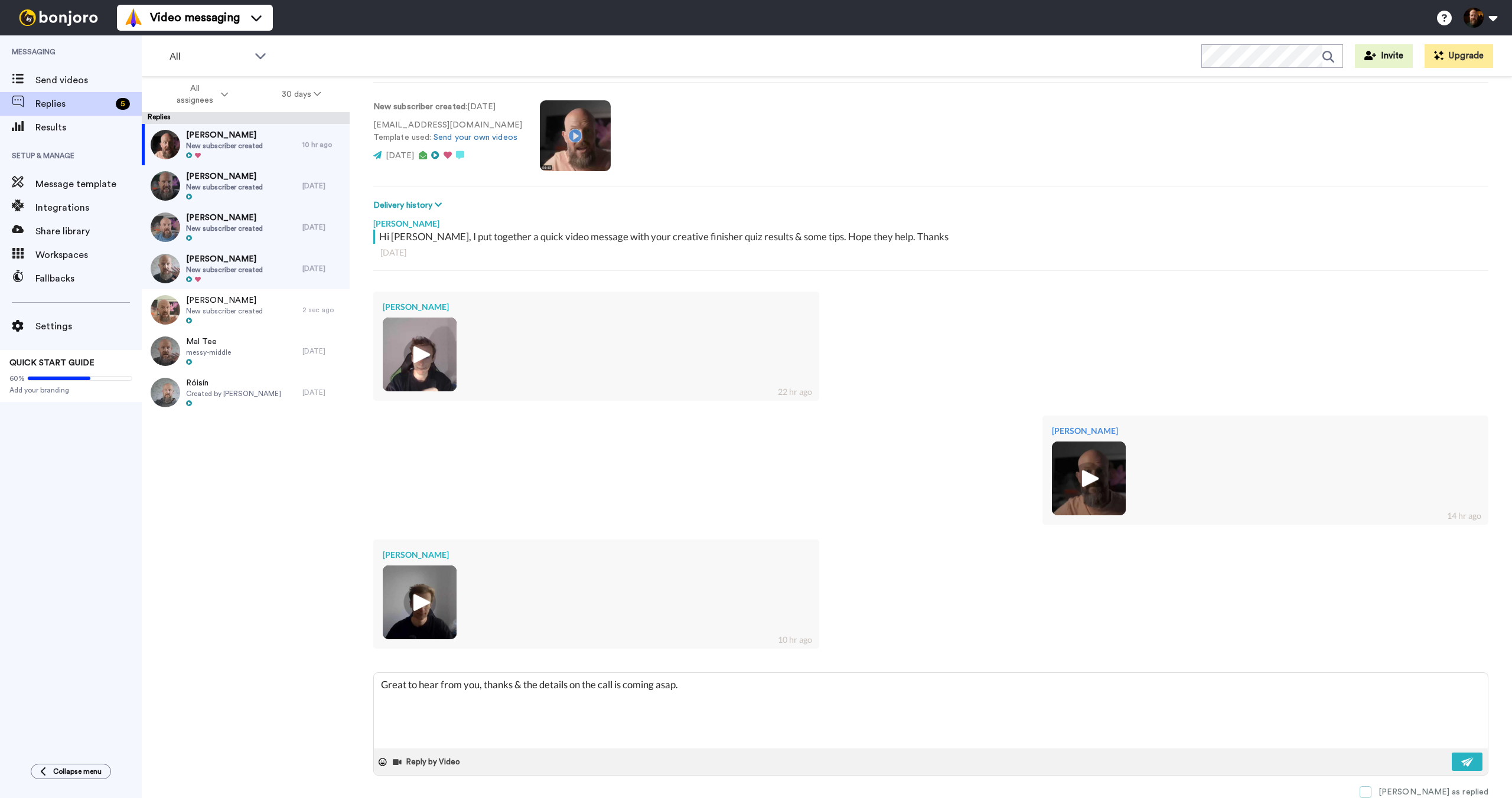
click at [1430, 789] on div "[PERSON_NAME] as replied" at bounding box center [1433, 792] width 110 height 12
click at [1454, 770] on div "Reply by Video" at bounding box center [930, 761] width 1114 height 26
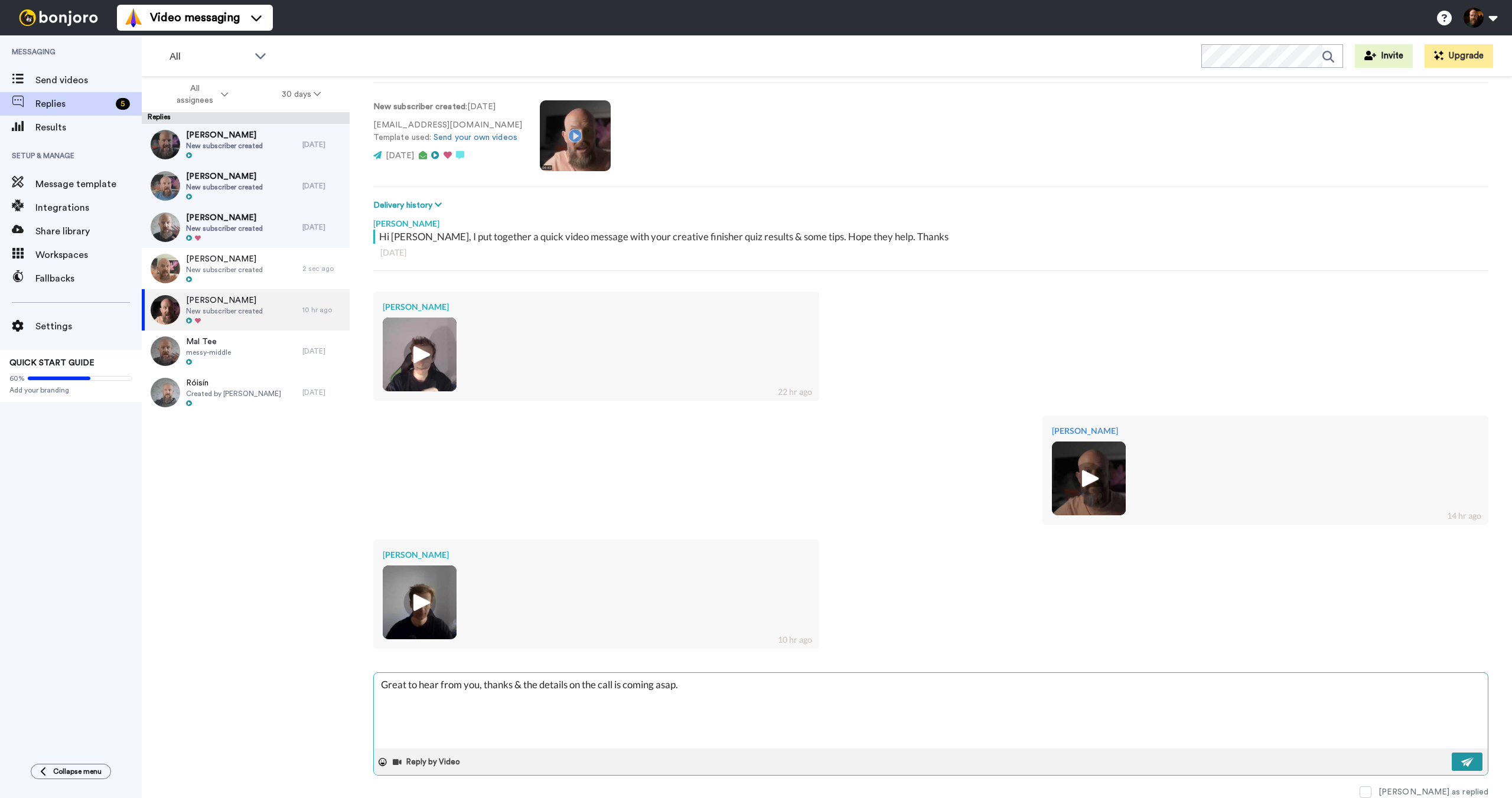
click at [1468, 759] on button at bounding box center [1467, 762] width 31 height 18
